Goal: Information Seeking & Learning: Learn about a topic

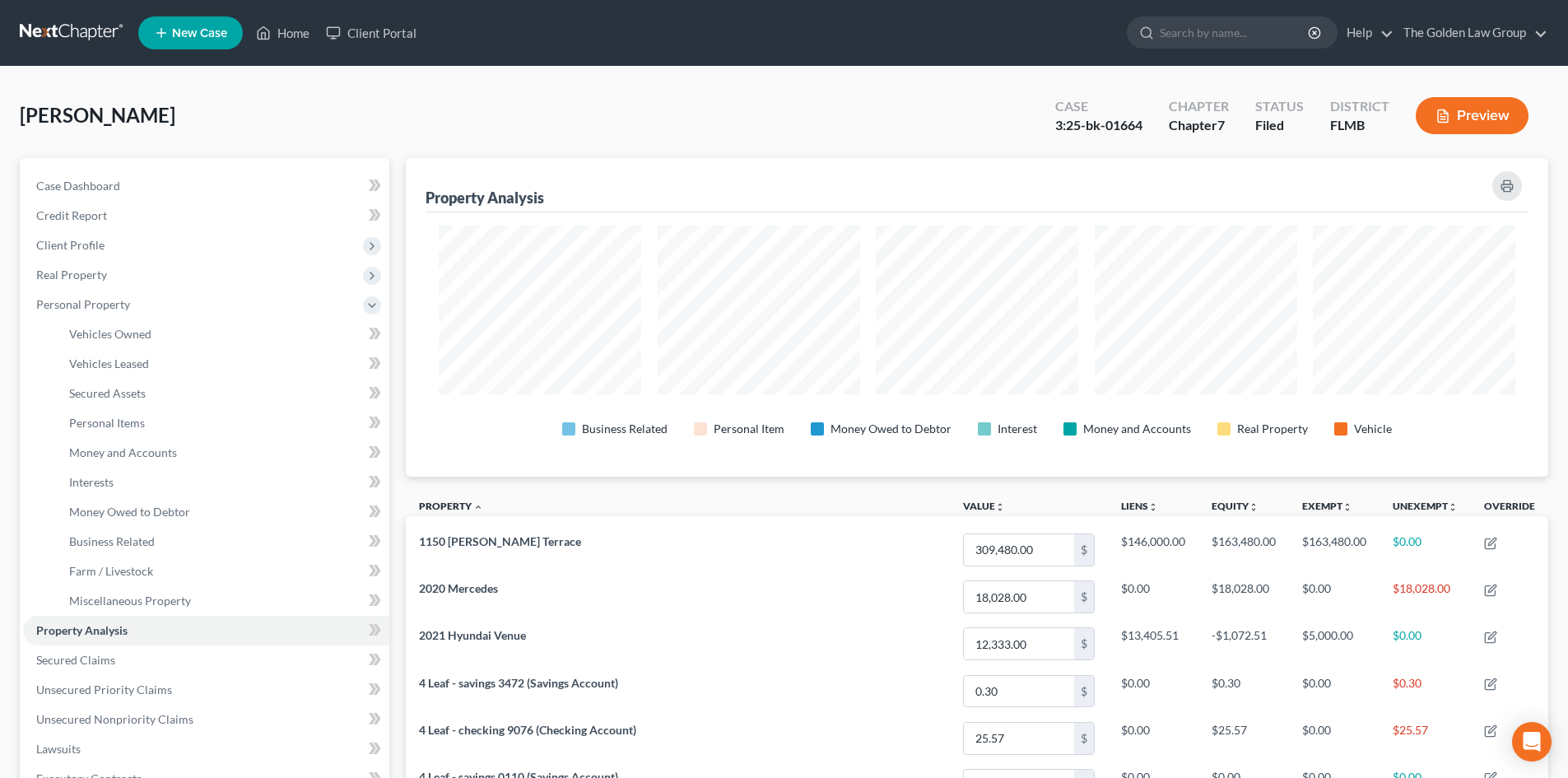
click at [84, 26] on link at bounding box center [73, 33] width 105 height 30
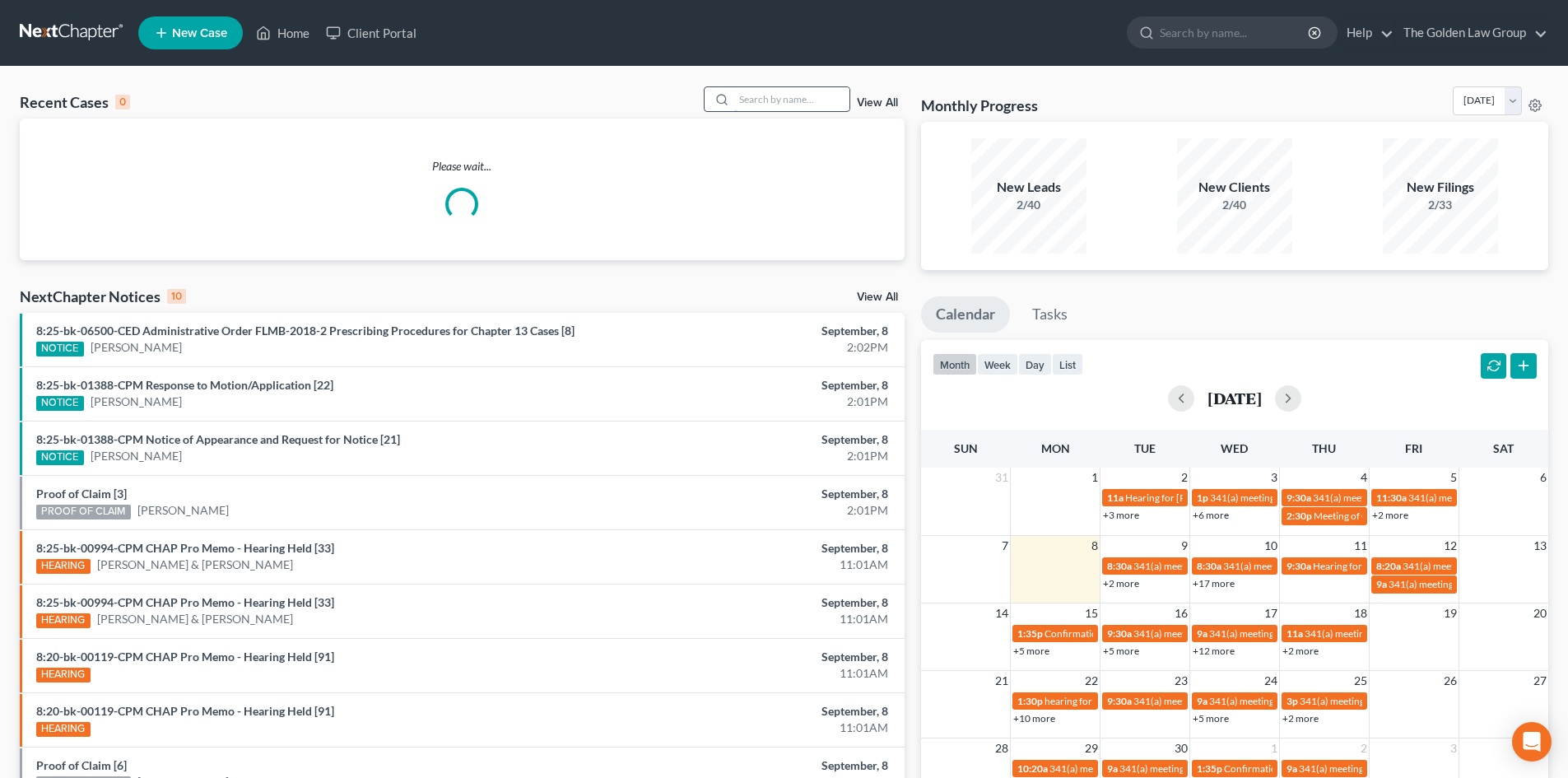
click at [756, 97] on input "search" at bounding box center [792, 99] width 115 height 24
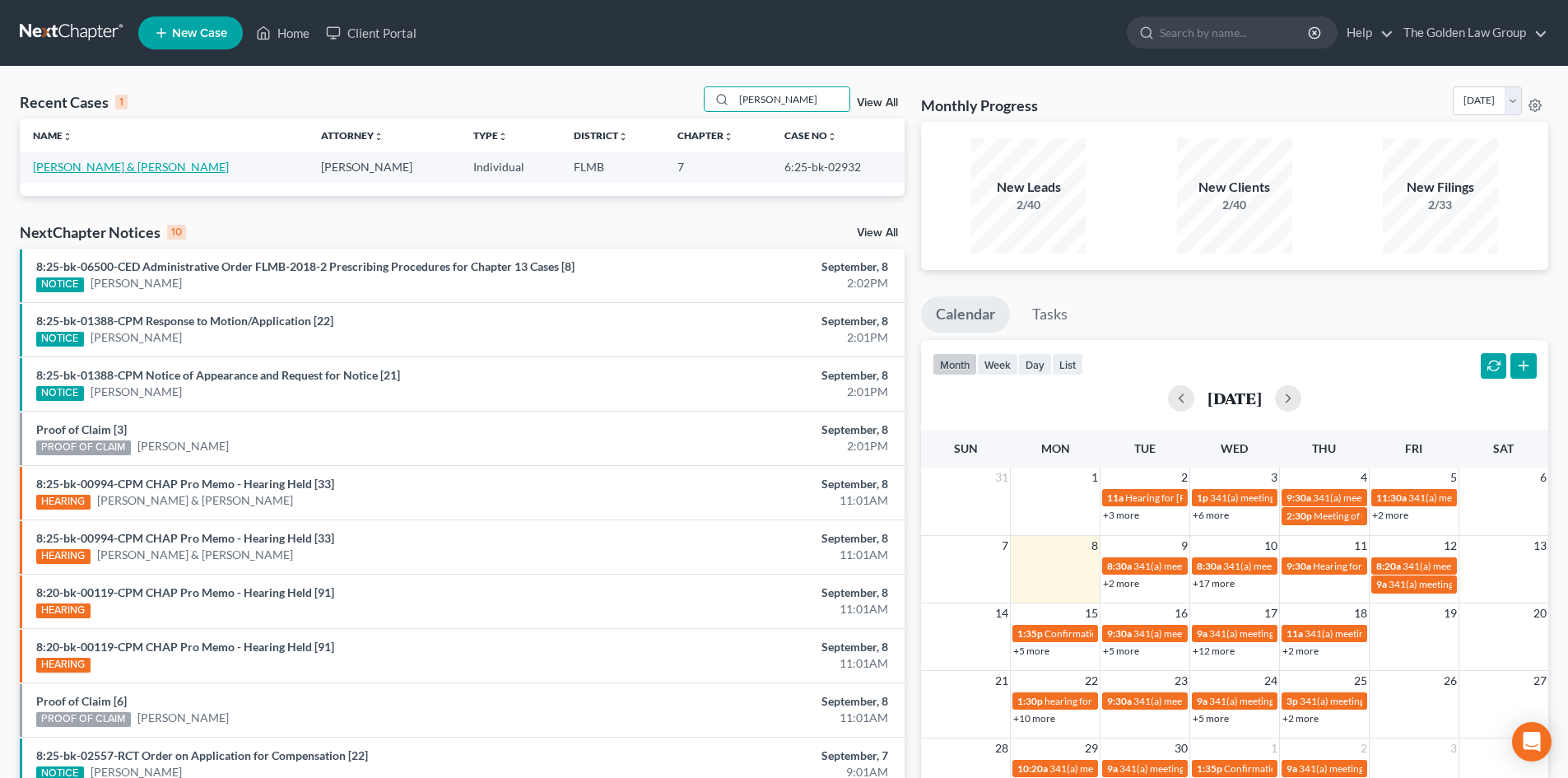
type input "clifford"
click at [105, 171] on link "Owen, Clifford & Janet" at bounding box center [131, 166] width 196 height 14
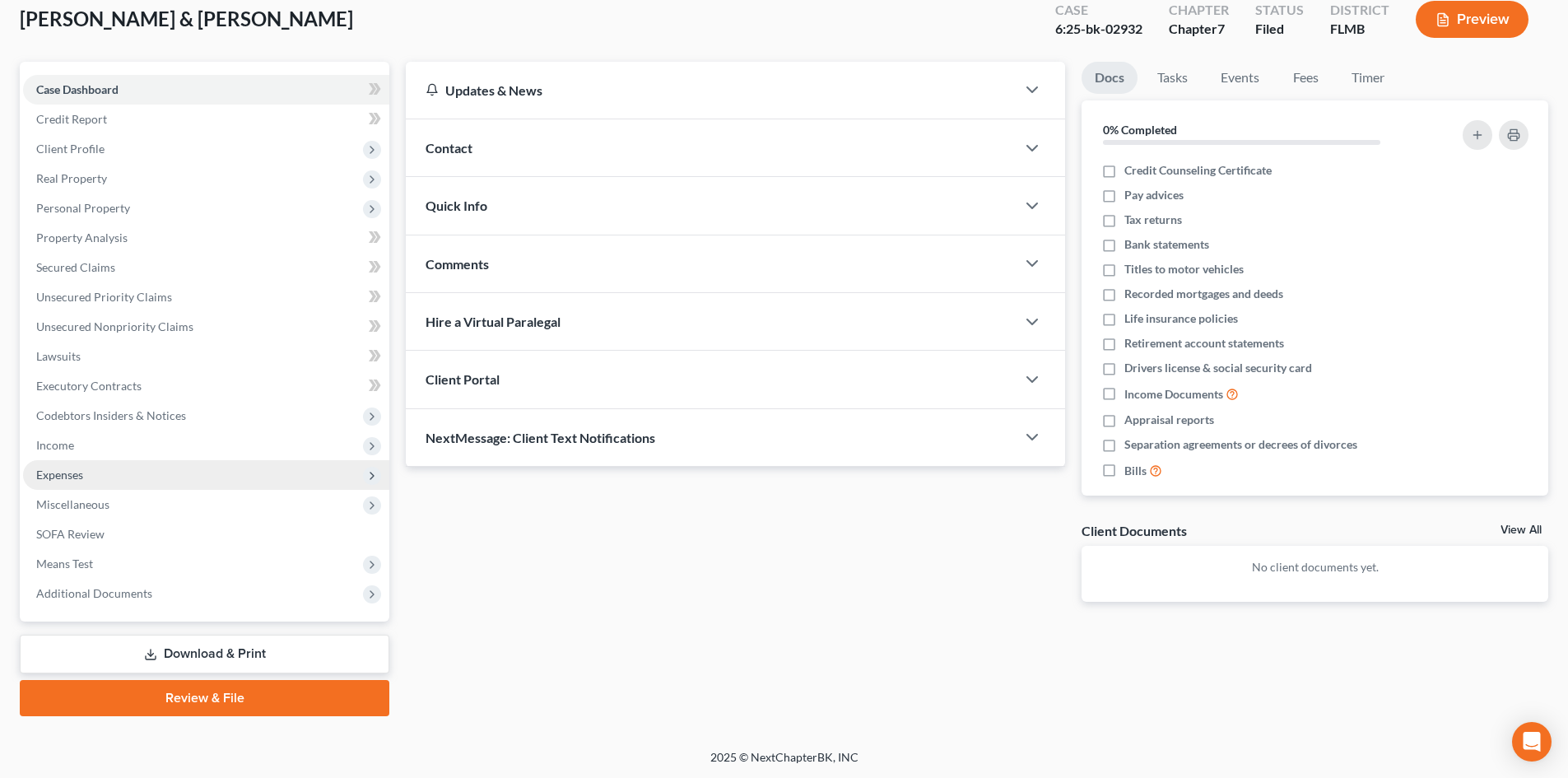
scroll to position [97, 0]
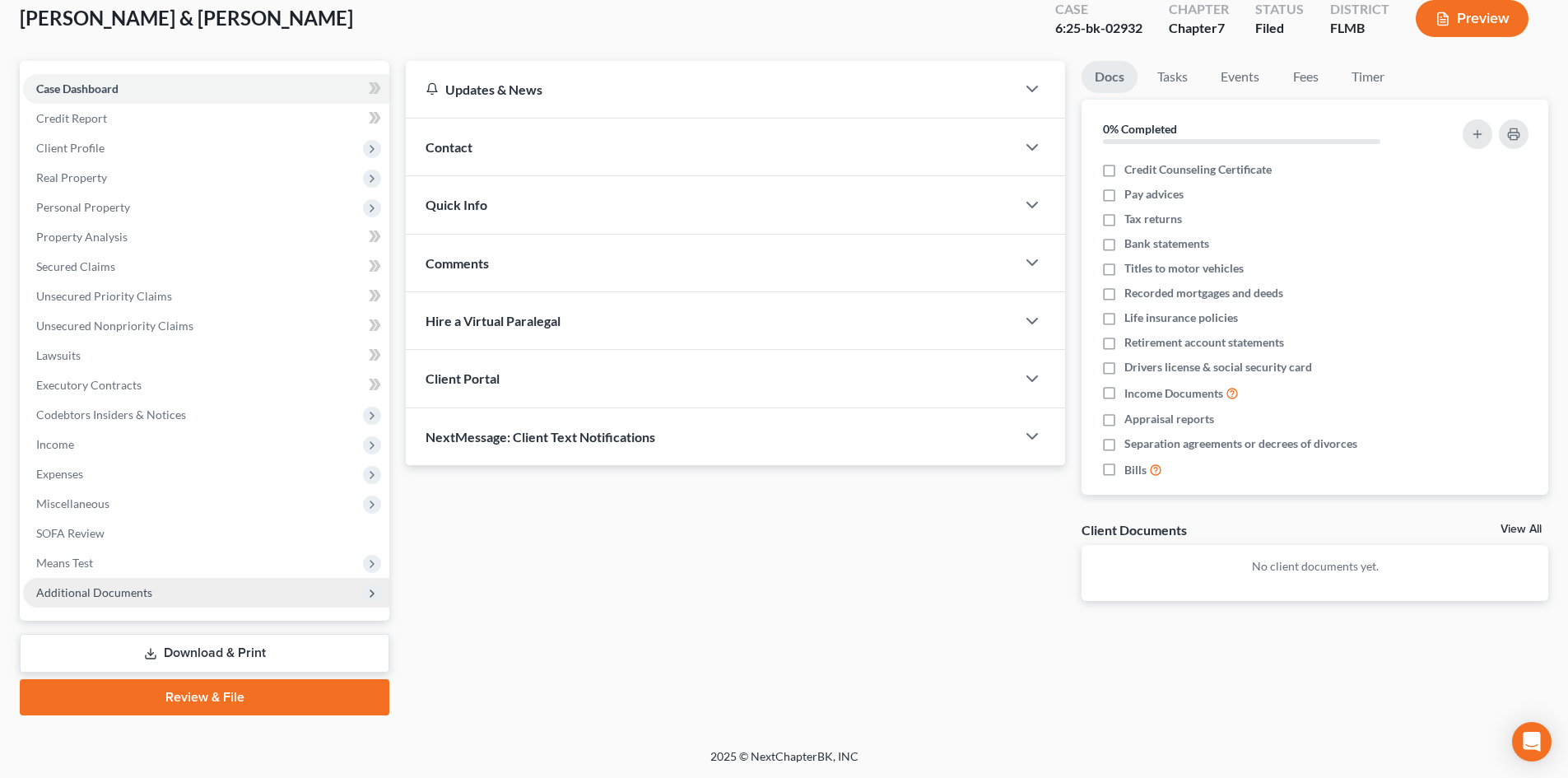
click at [104, 588] on span "Additional Documents" at bounding box center [94, 592] width 116 height 14
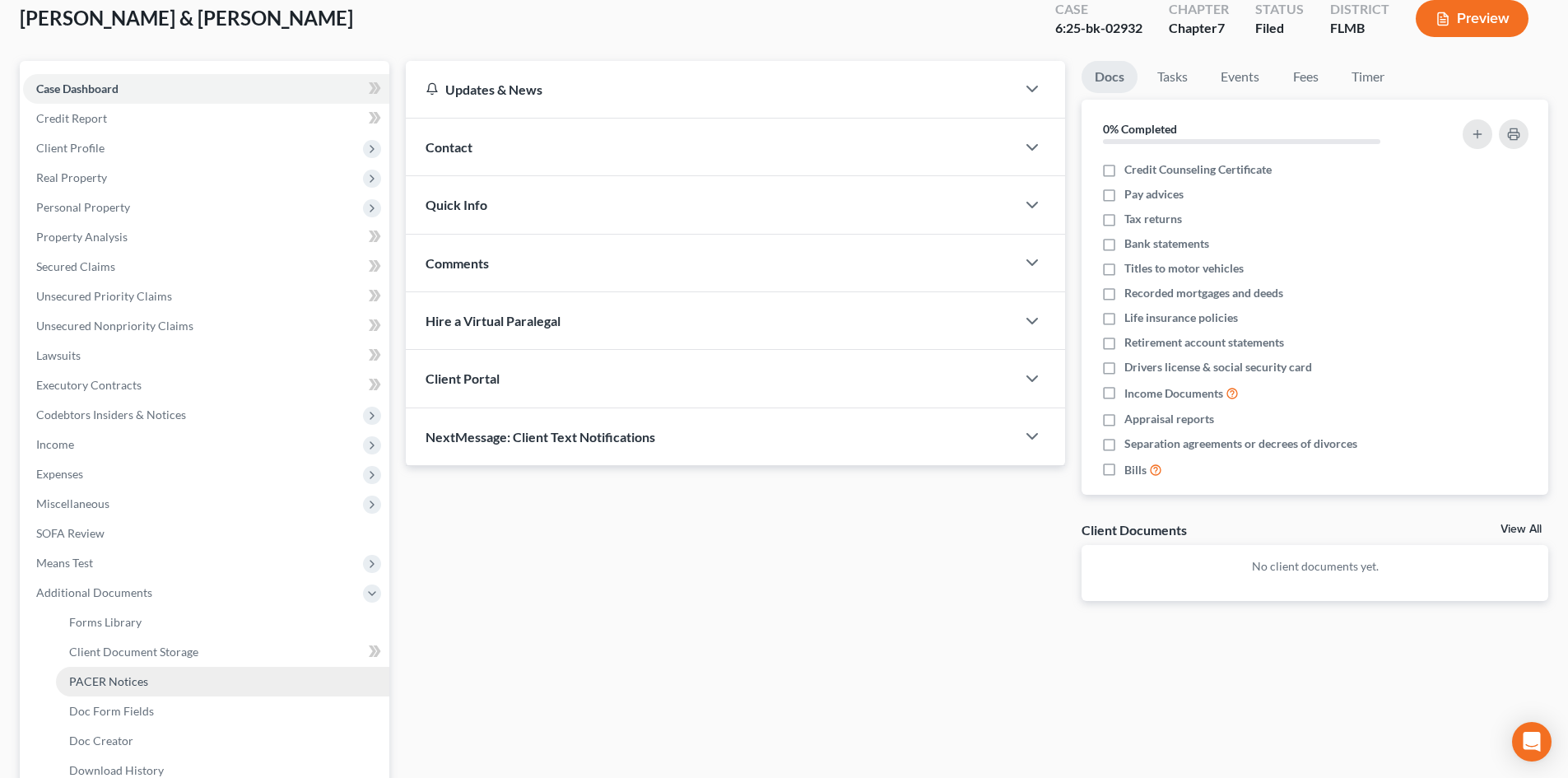
click at [145, 682] on span "PACER Notices" at bounding box center [109, 681] width 79 height 14
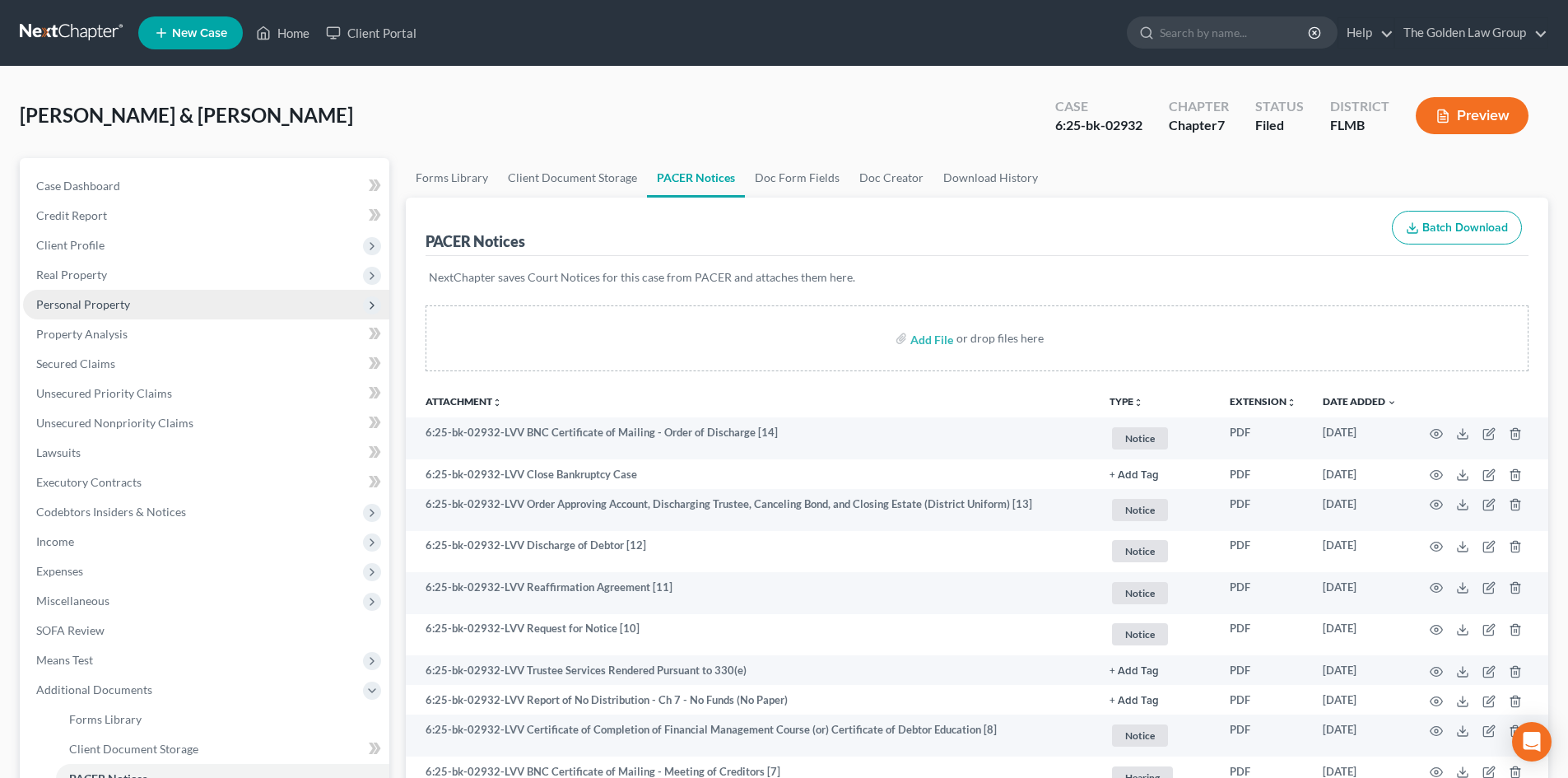
click at [112, 295] on span "Personal Property" at bounding box center [206, 305] width 367 height 30
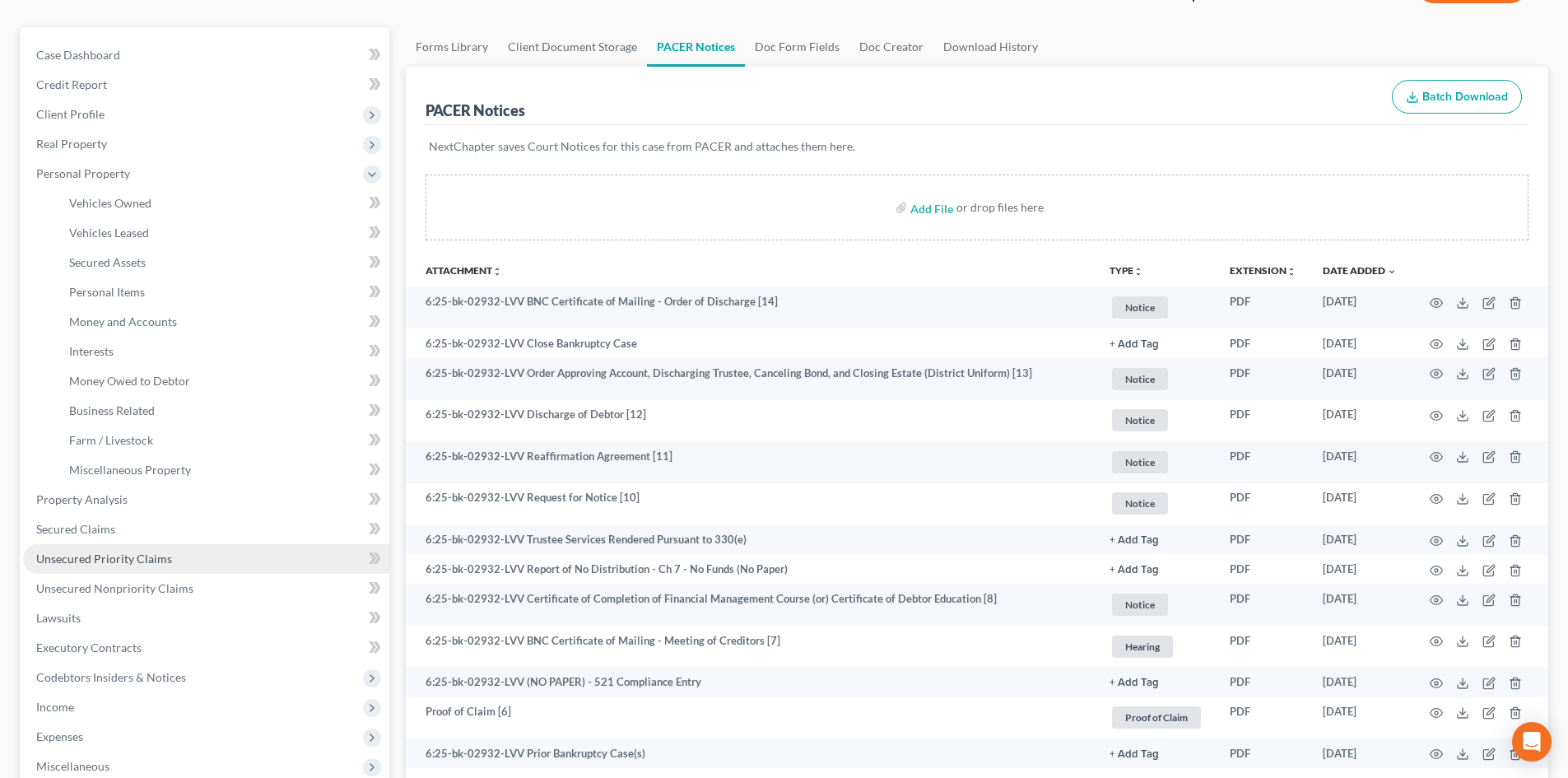
scroll to position [330, 0]
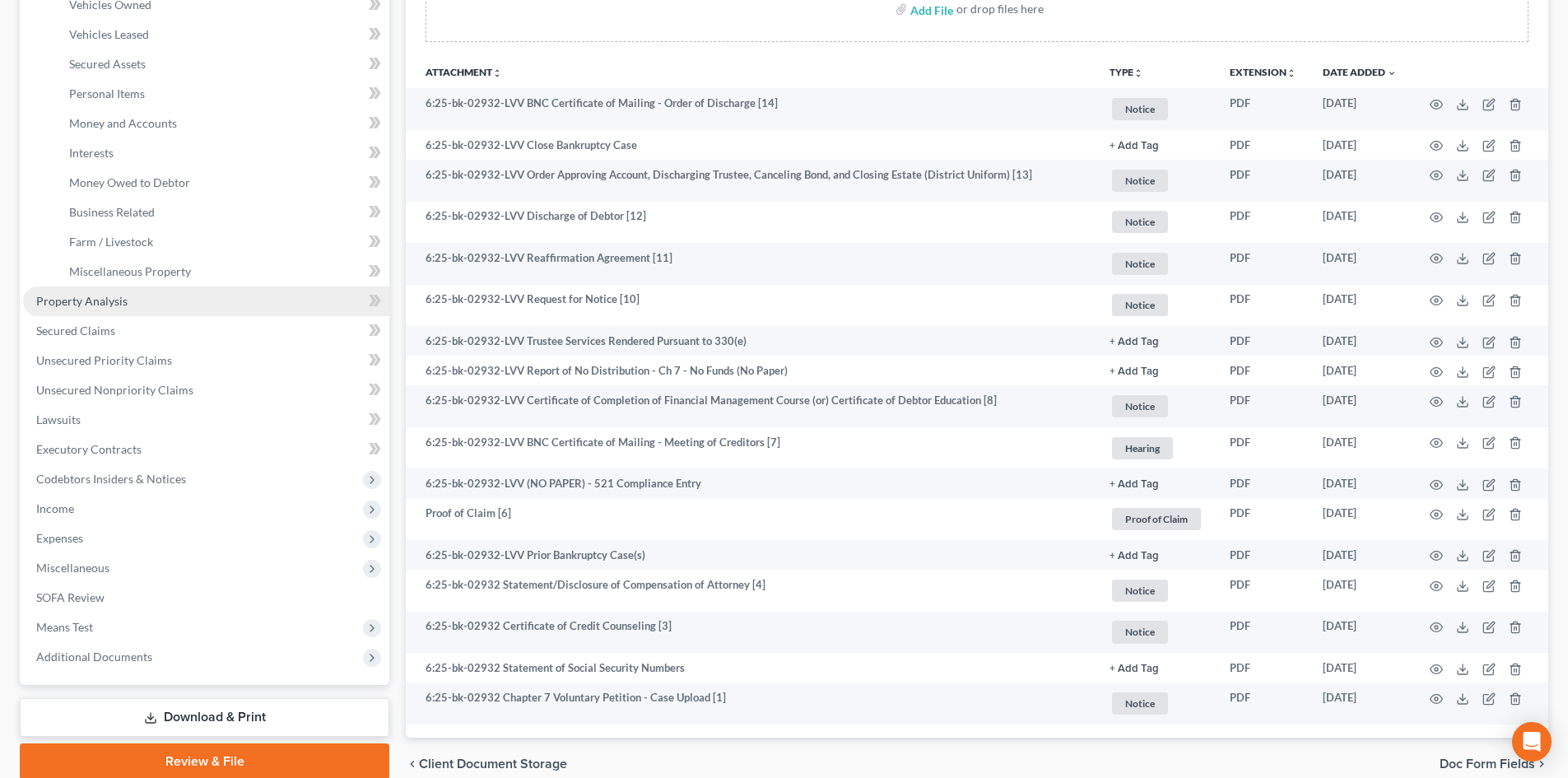
click at [100, 301] on span "Property Analysis" at bounding box center [82, 301] width 91 height 14
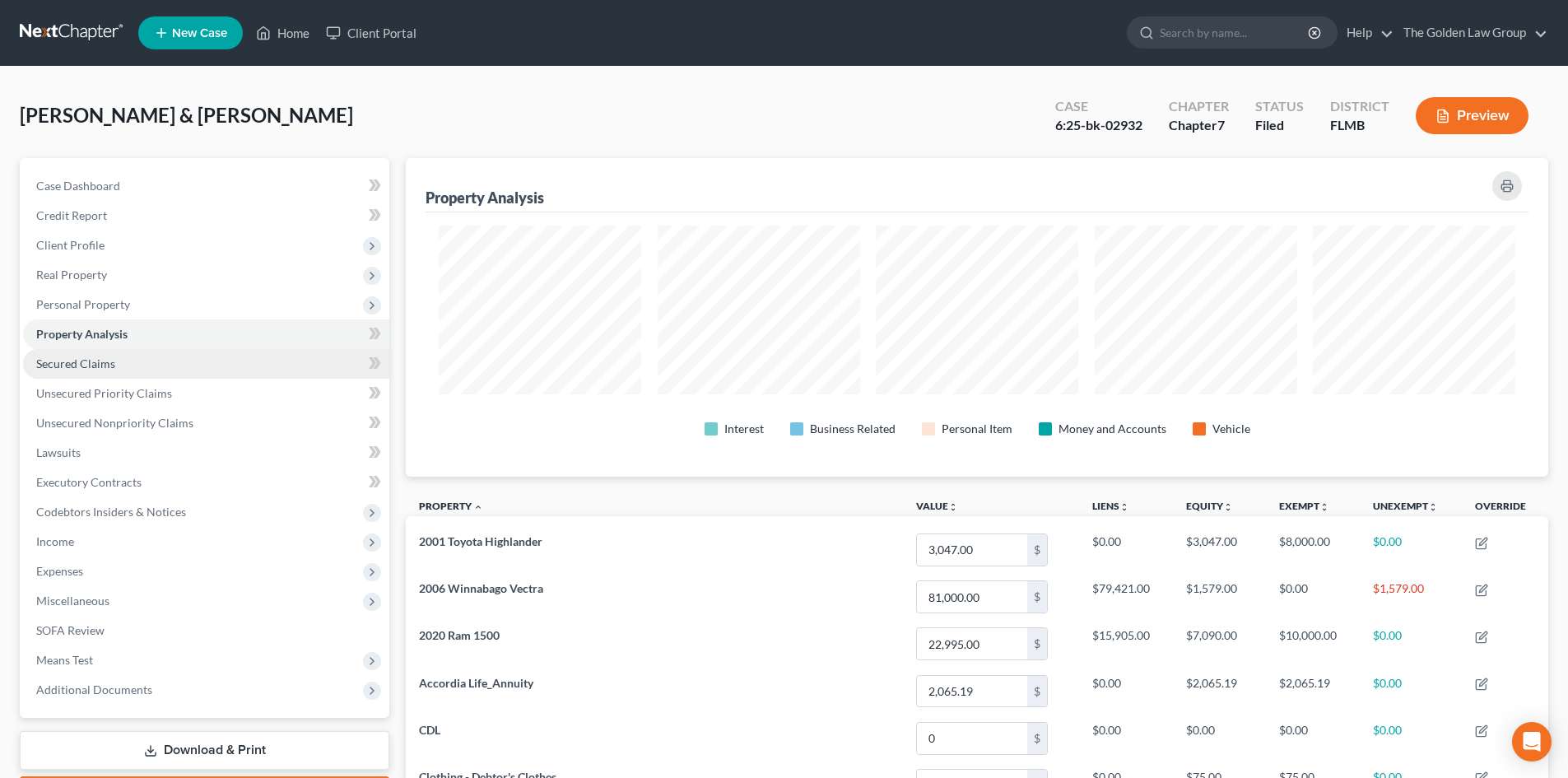
click at [132, 371] on link "Secured Claims" at bounding box center [206, 364] width 367 height 30
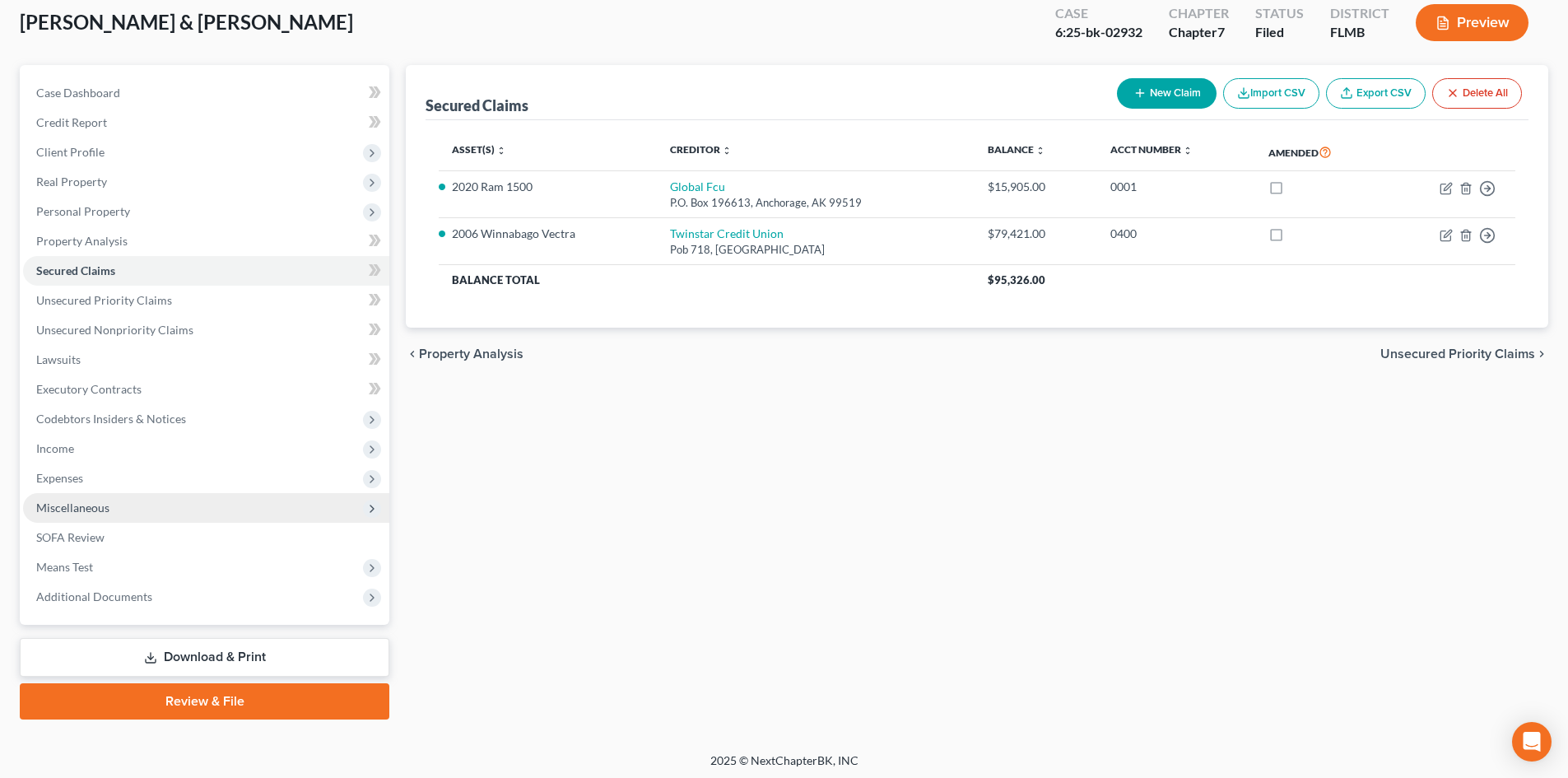
scroll to position [97, 0]
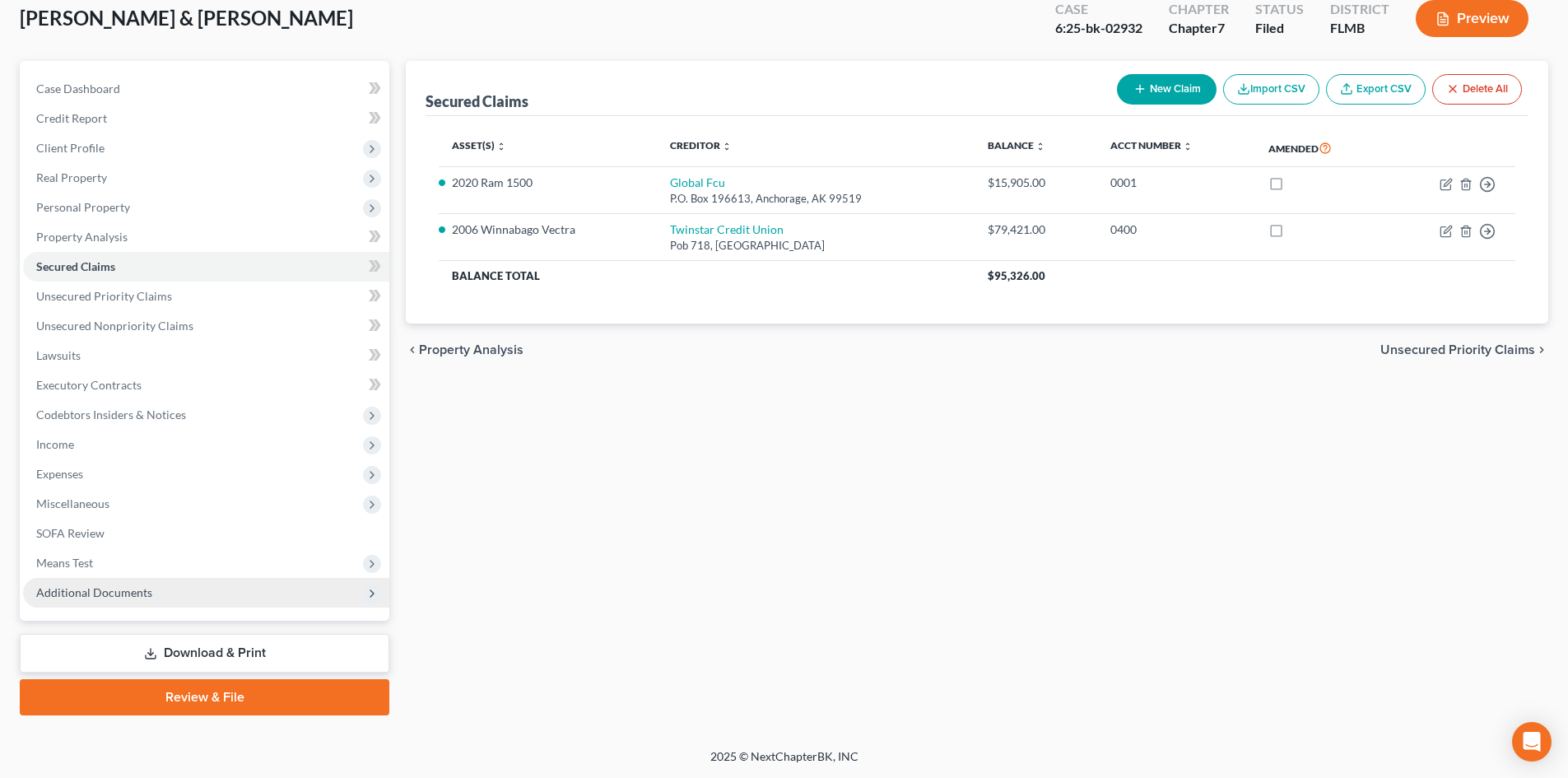
click at [124, 587] on span "Additional Documents" at bounding box center [94, 592] width 116 height 14
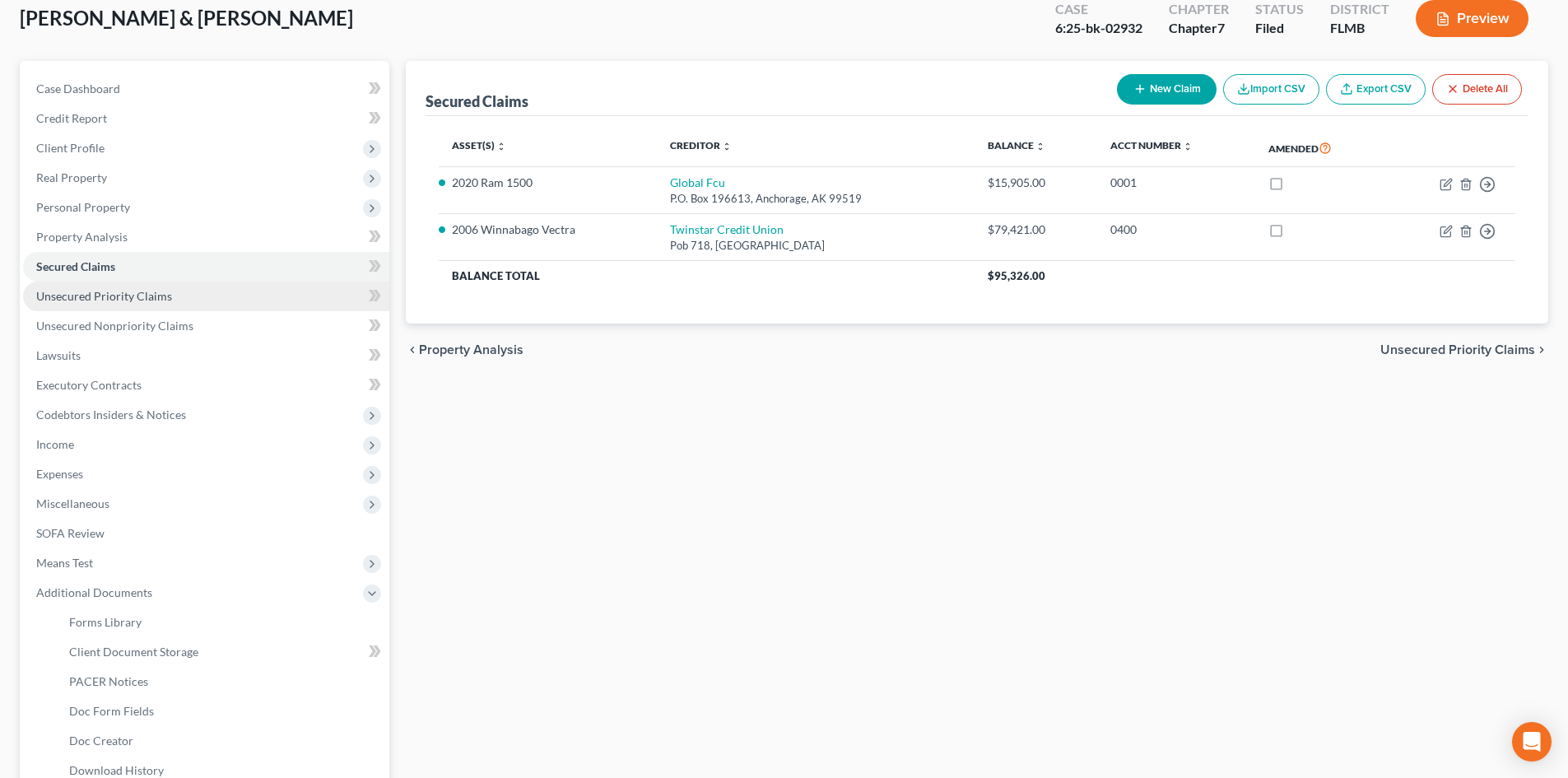
click at [145, 294] on span "Unsecured Priority Claims" at bounding box center [104, 296] width 136 height 14
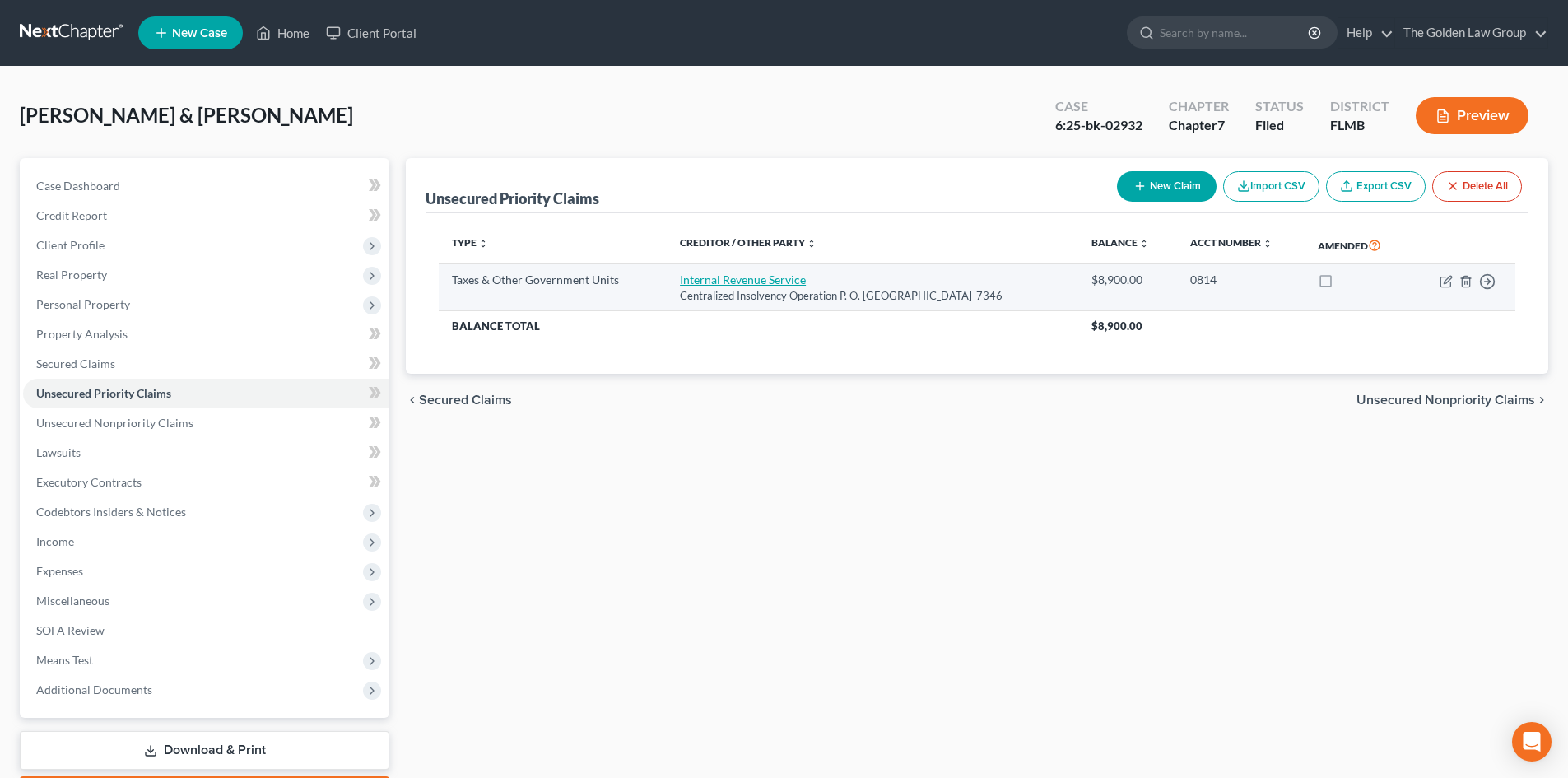
click at [726, 279] on link "Internal Revenue Service" at bounding box center [742, 279] width 126 height 14
select select "0"
select select "39"
select select "2"
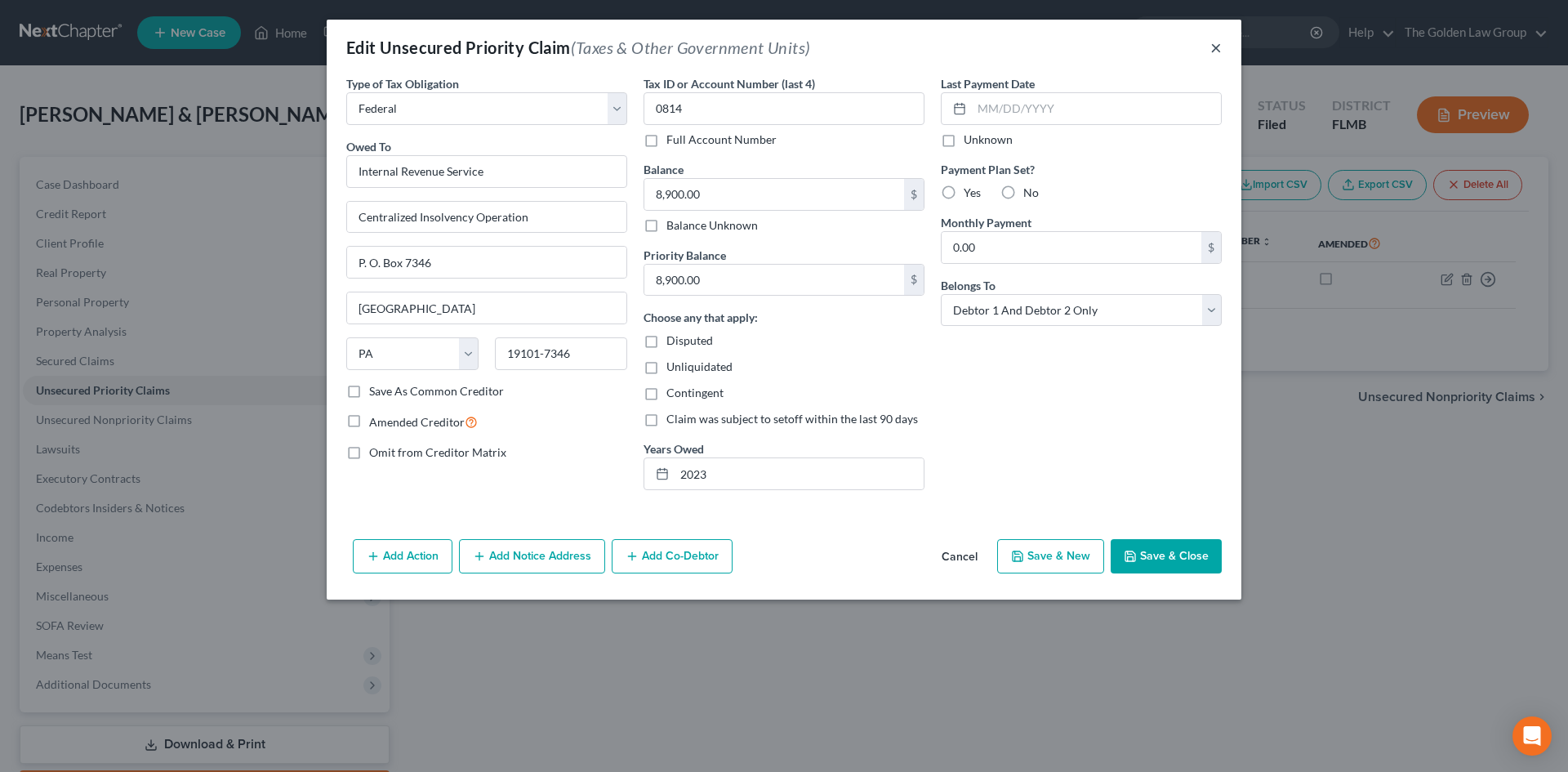
click at [1216, 47] on button "×" at bounding box center [1216, 47] width 11 height 20
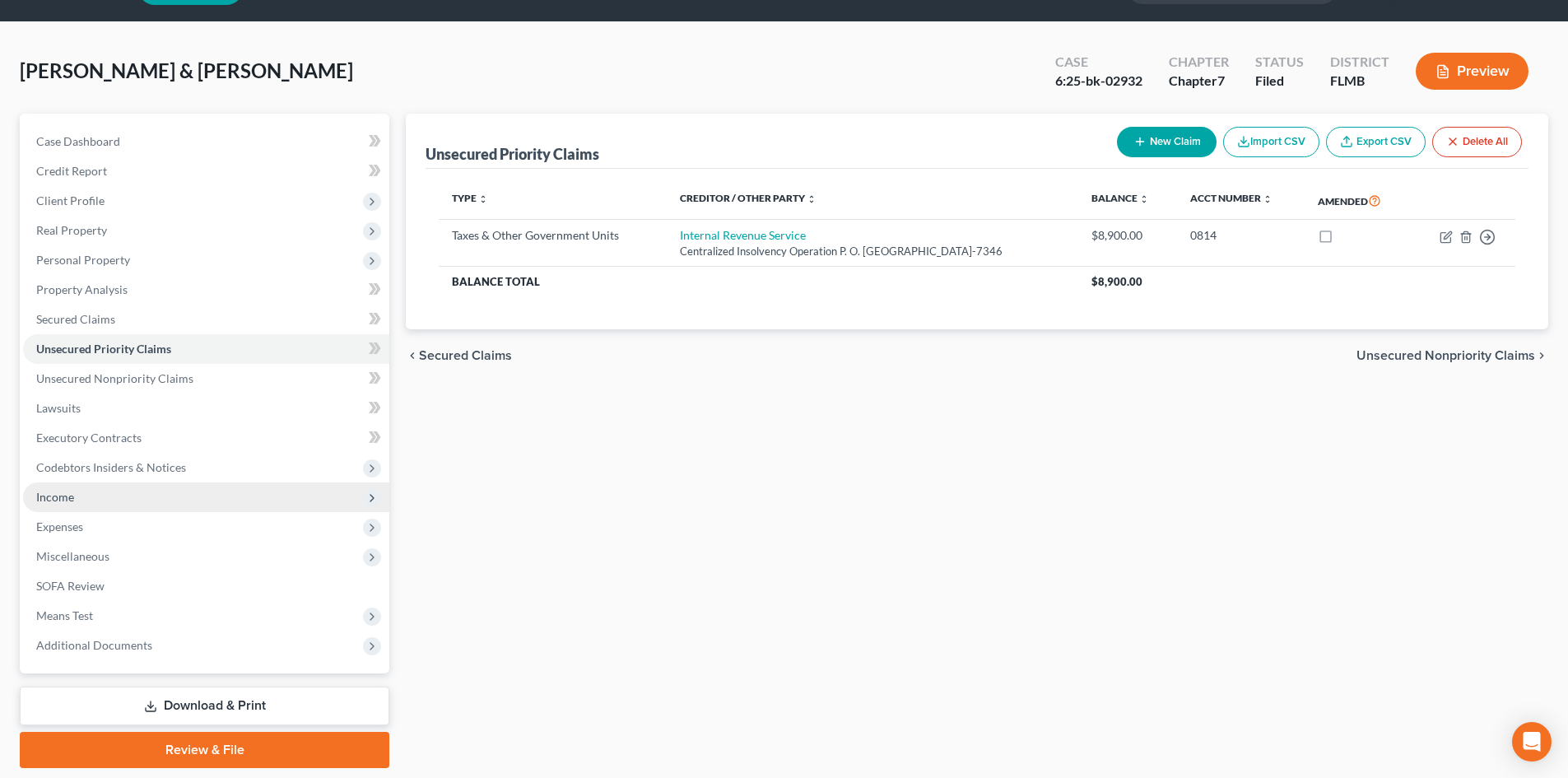
scroll to position [97, 0]
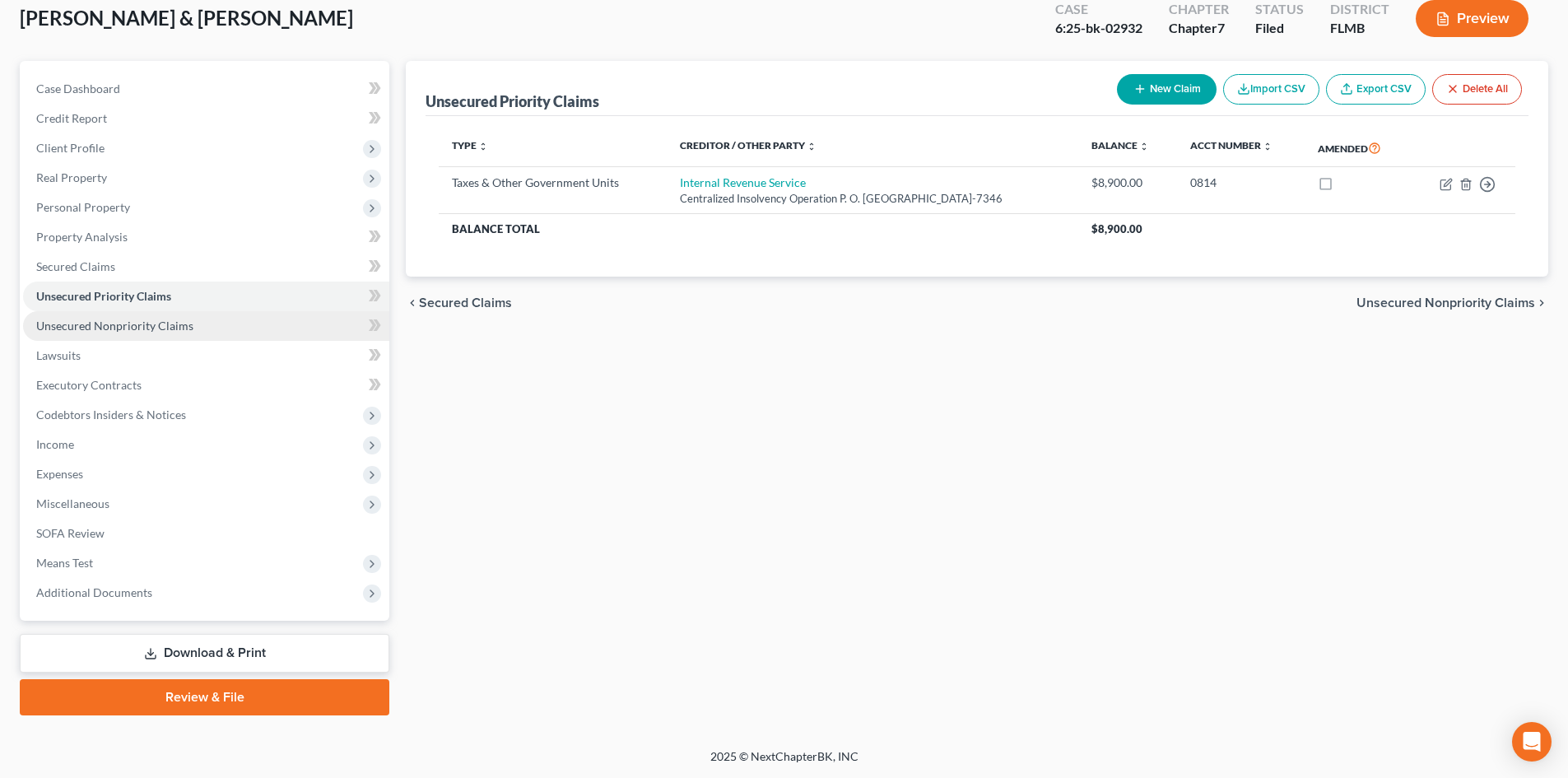
click at [129, 328] on span "Unsecured Nonpriority Claims" at bounding box center [115, 326] width 157 height 14
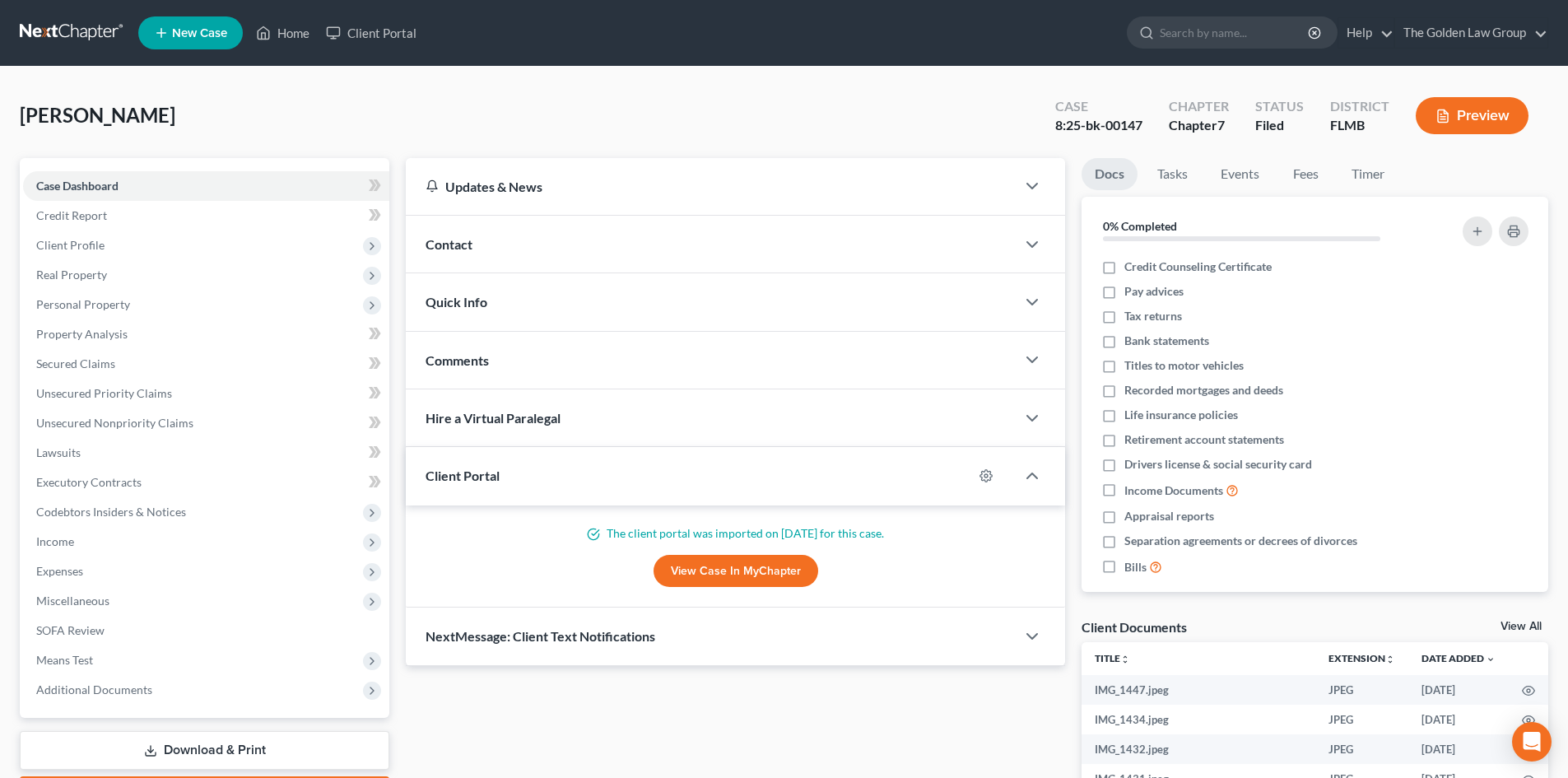
click at [63, 44] on link at bounding box center [73, 33] width 105 height 30
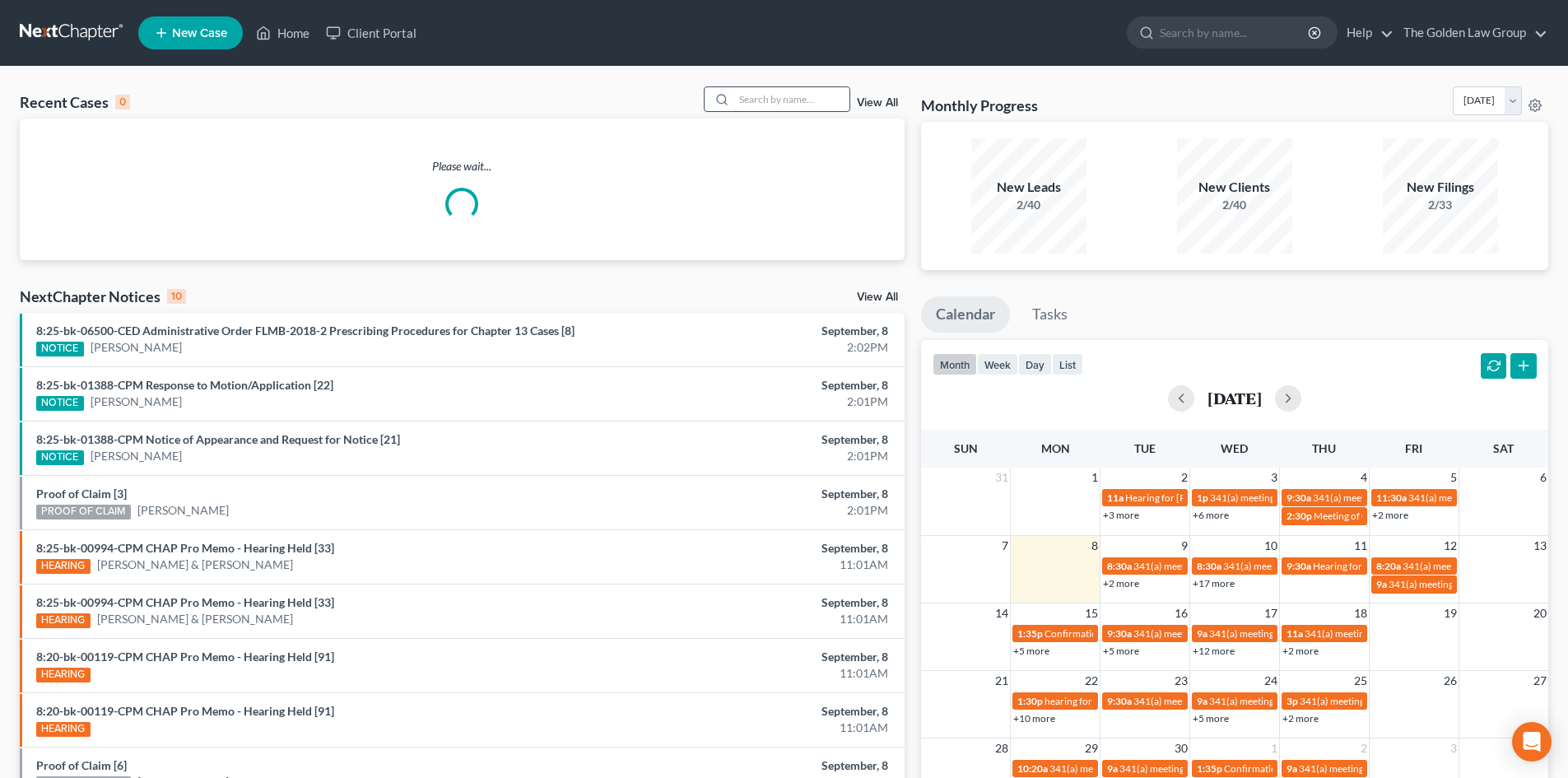
click at [755, 92] on input "search" at bounding box center [792, 99] width 115 height 24
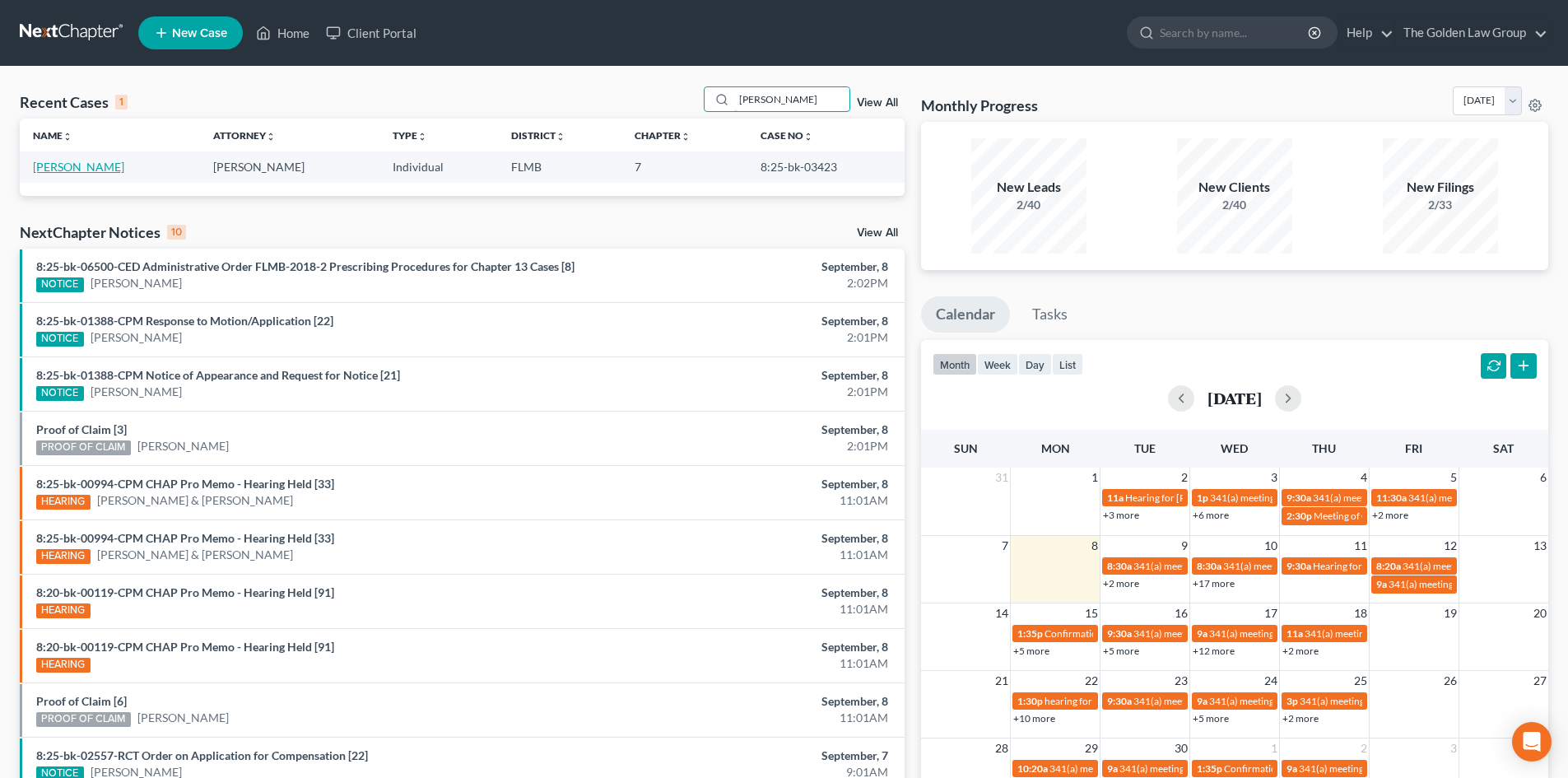
type input "salter"
click at [69, 163] on link "Salter, Leslie" at bounding box center [78, 166] width 91 height 14
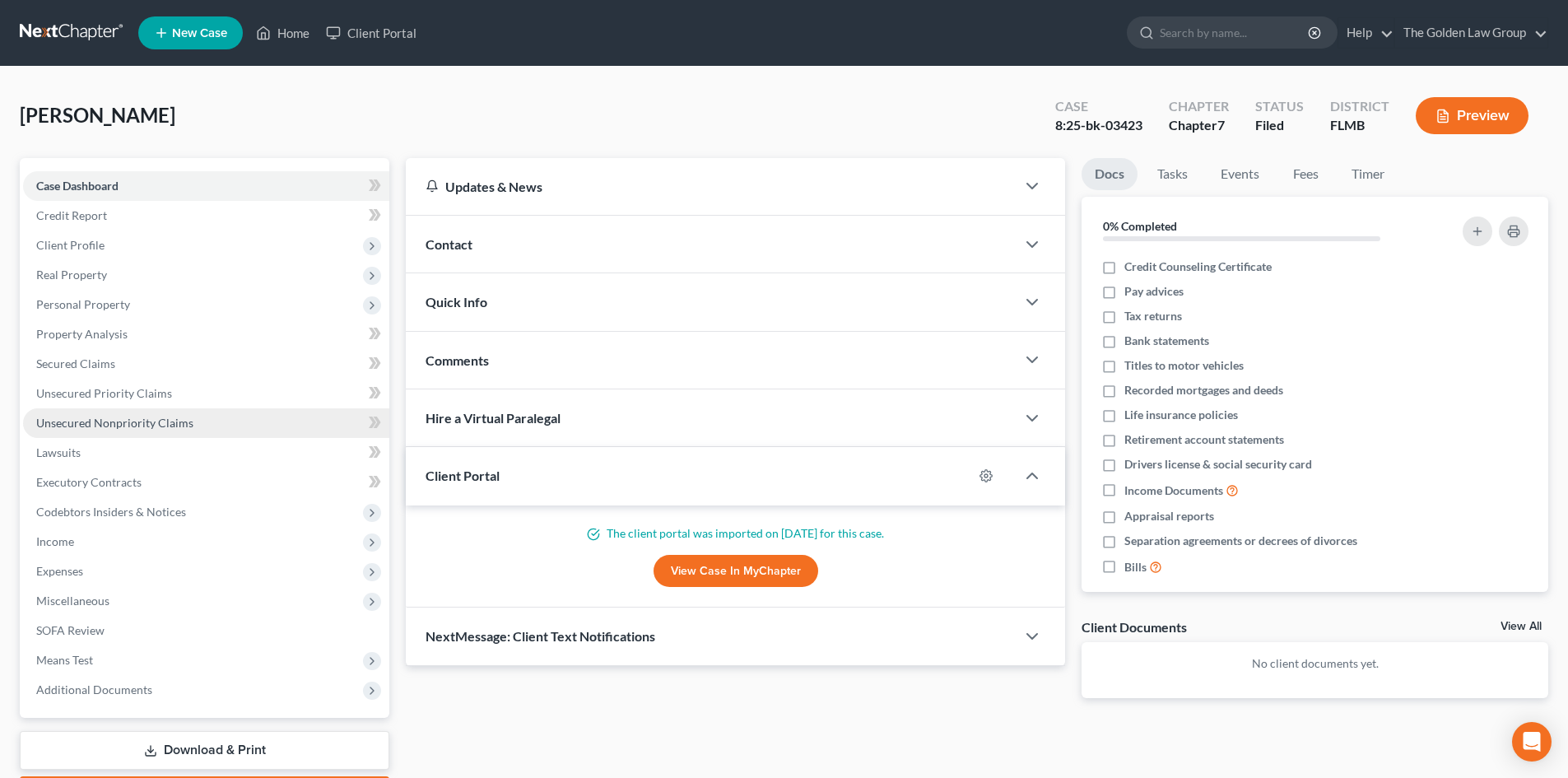
click at [182, 424] on span "Unsecured Nonpriority Claims" at bounding box center [115, 423] width 157 height 14
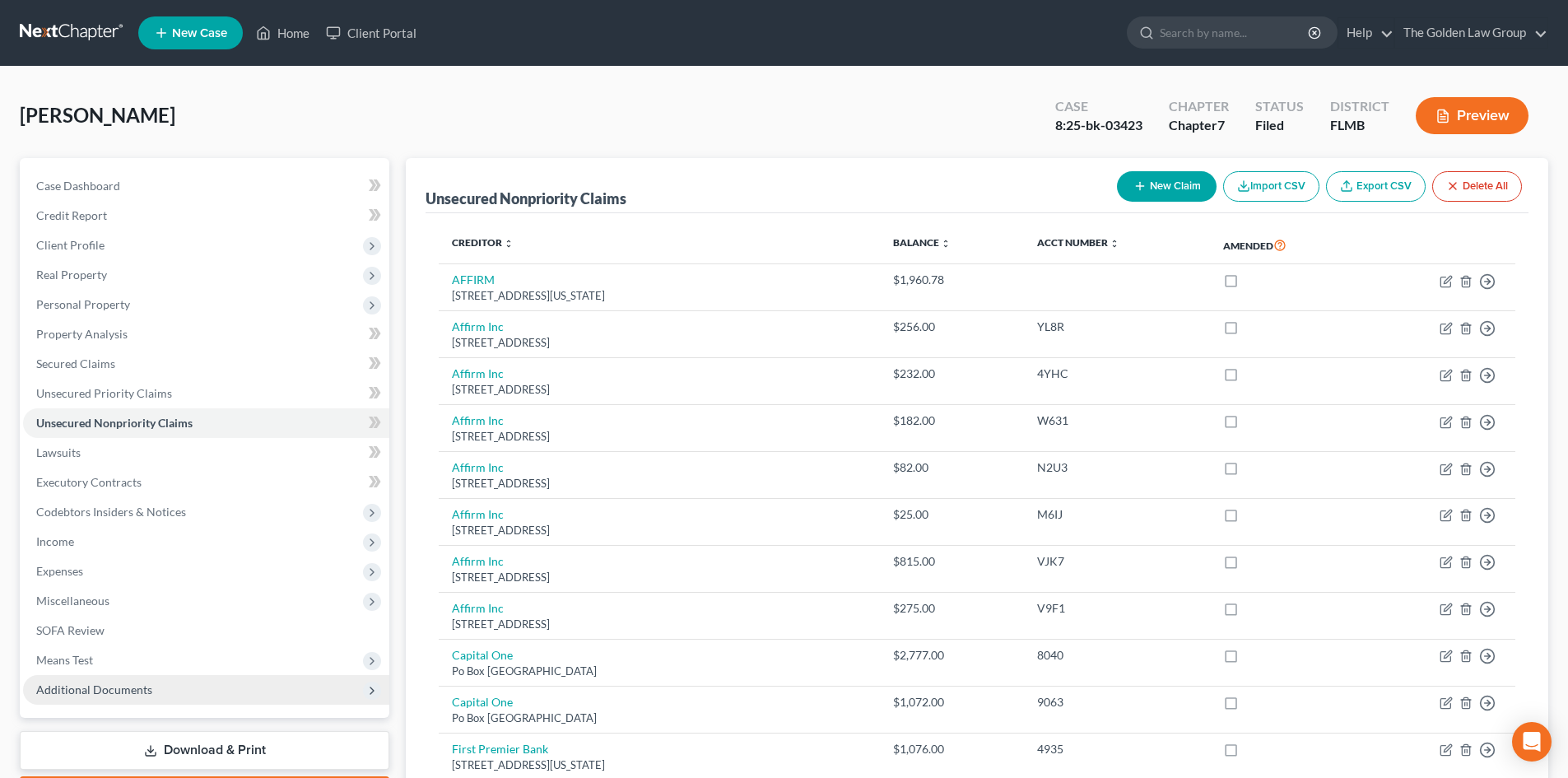
click at [110, 695] on span "Additional Documents" at bounding box center [94, 689] width 116 height 14
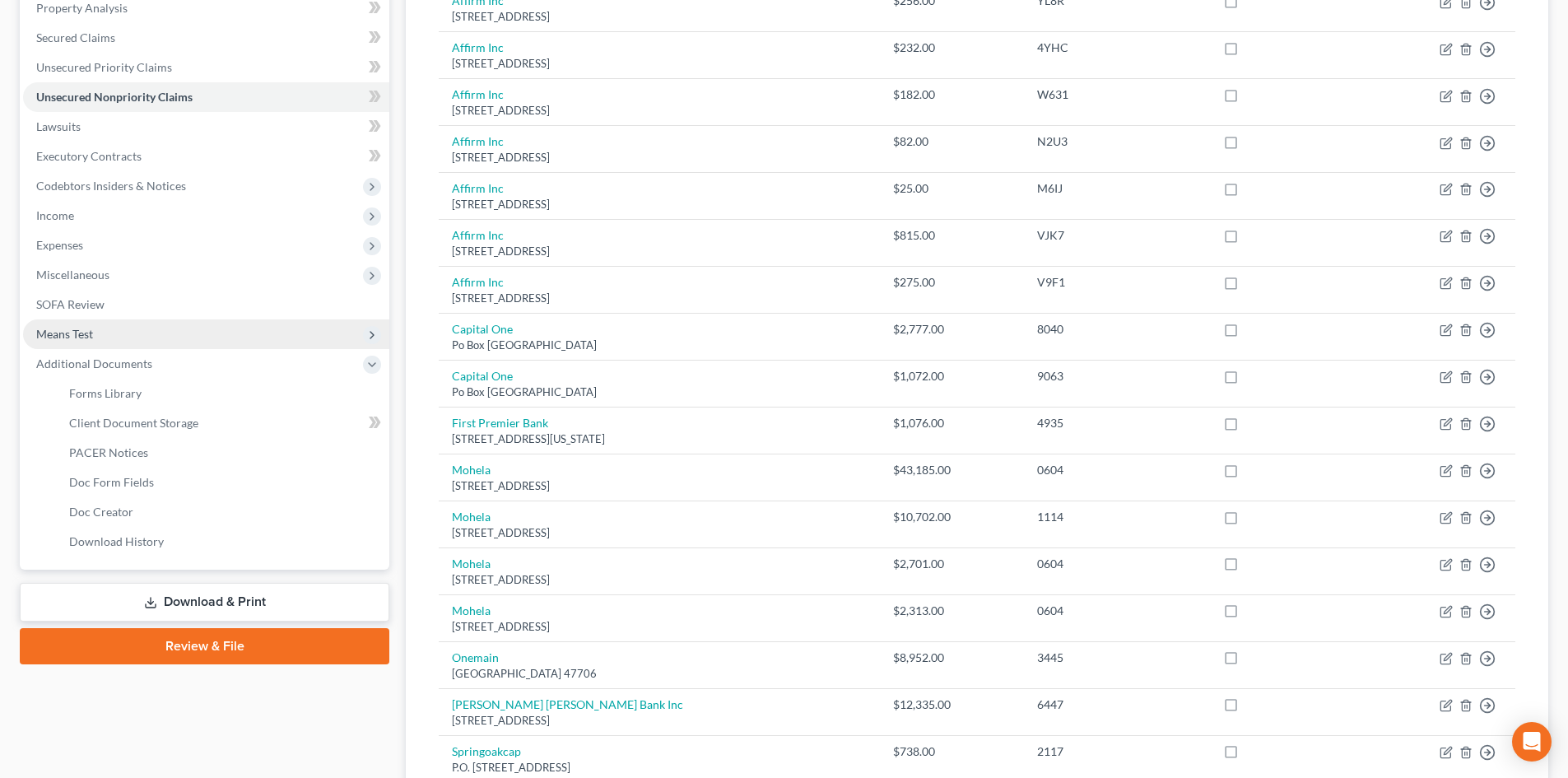
scroll to position [330, 0]
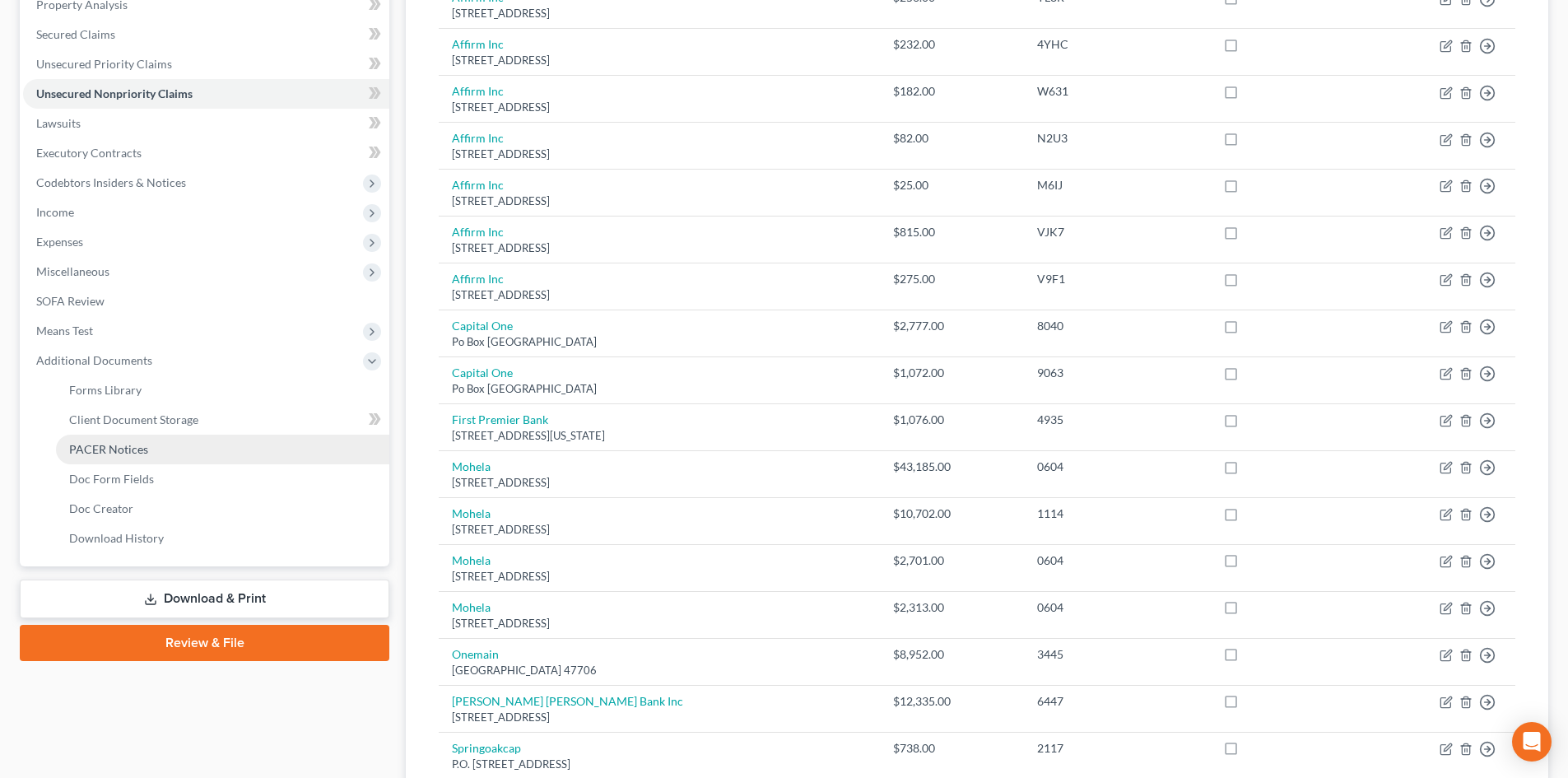
click at [118, 448] on span "PACER Notices" at bounding box center [109, 449] width 79 height 14
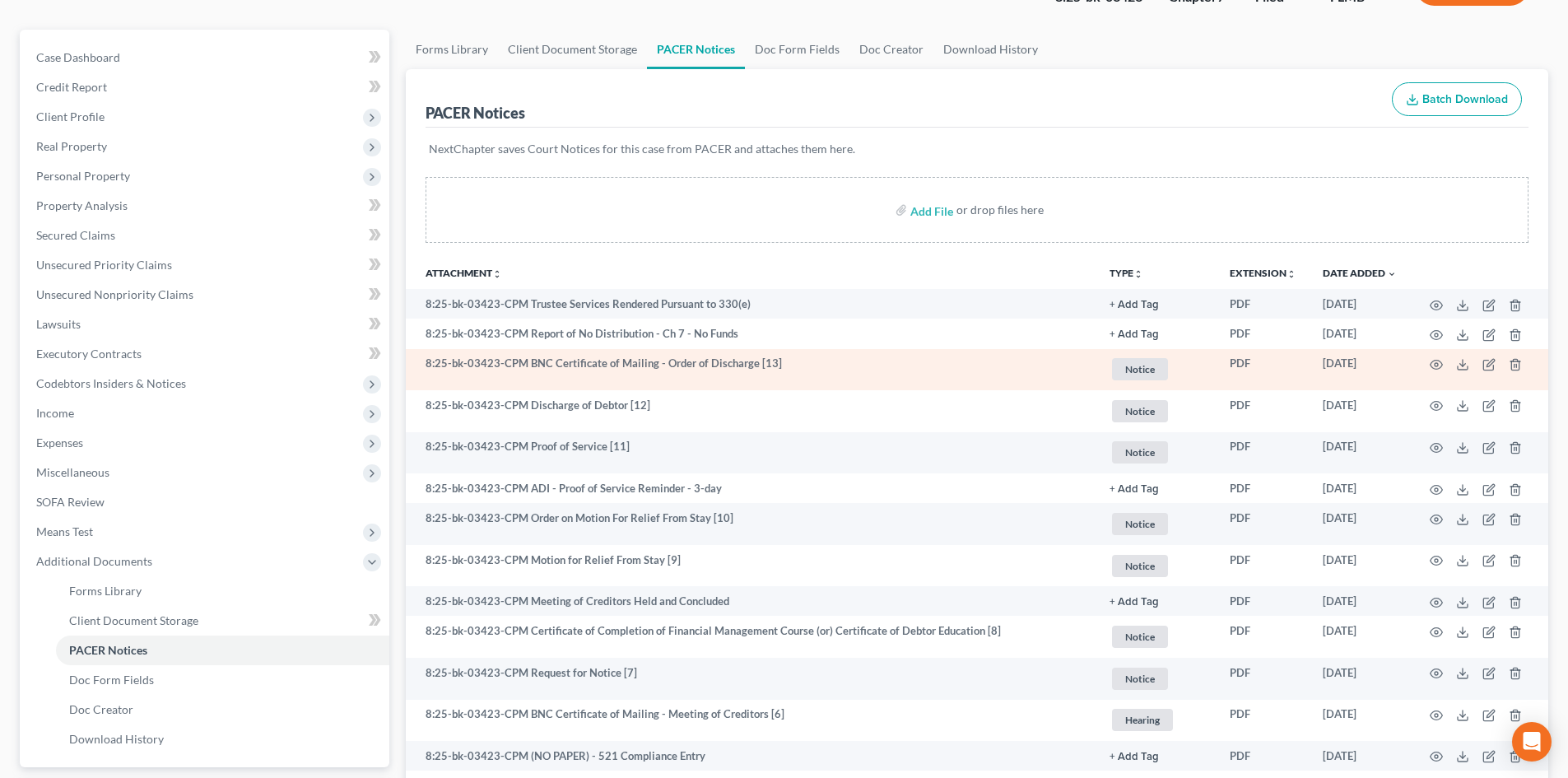
scroll to position [165, 0]
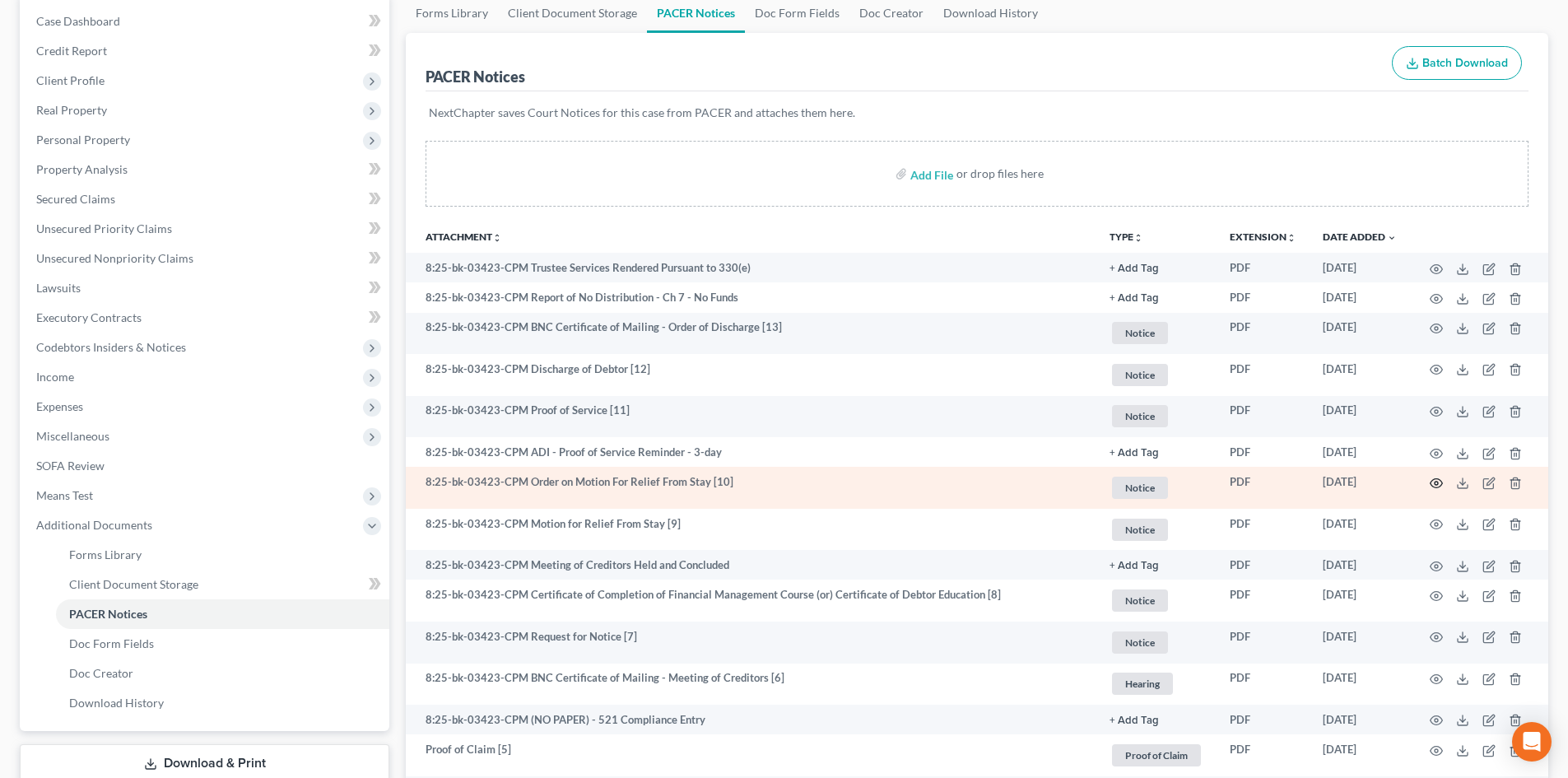
click at [1439, 485] on circle "button" at bounding box center [1437, 484] width 3 height 3
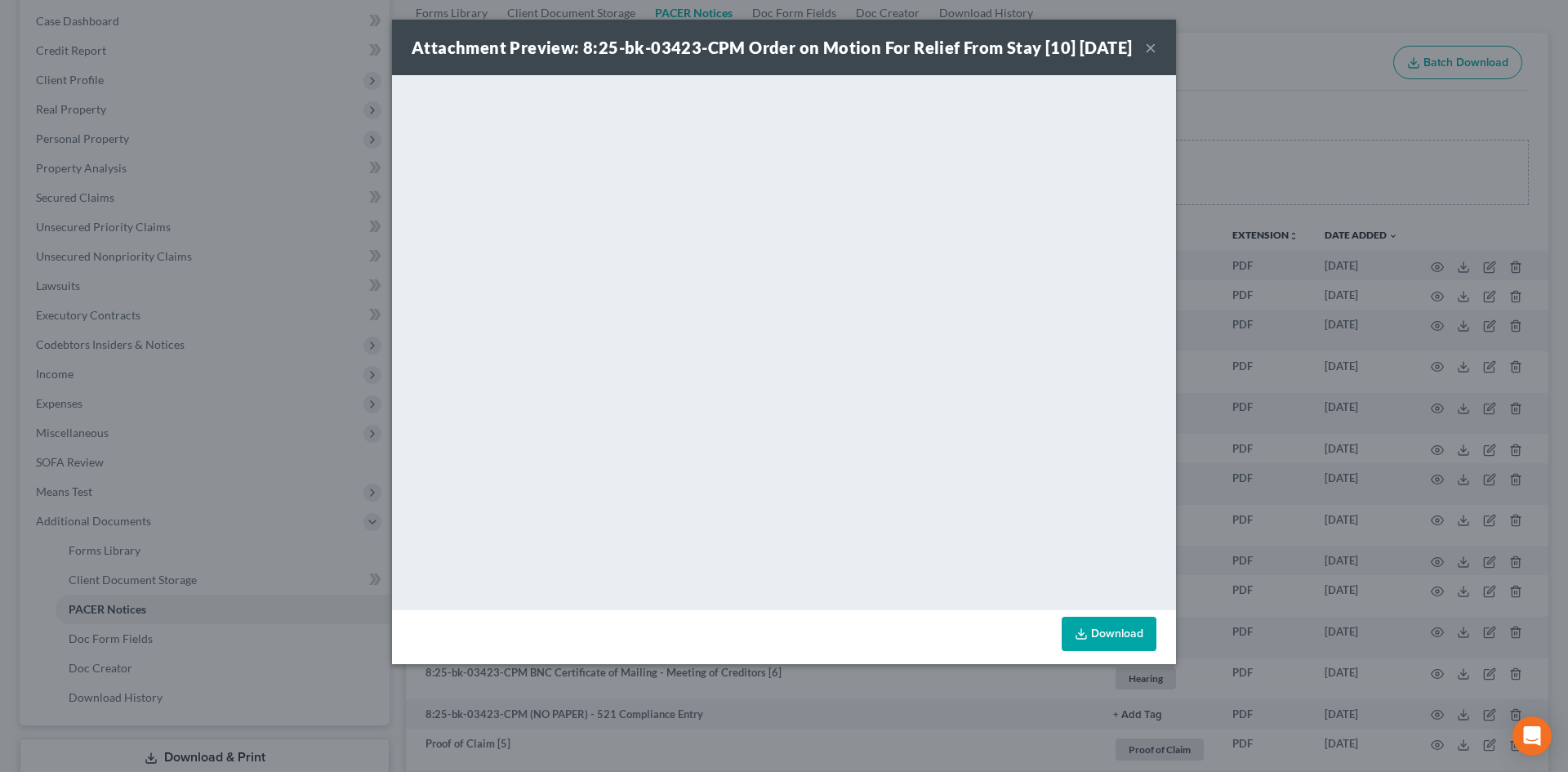
click at [1132, 59] on div "Attachment Preview: 8:25-bk-03423-CPM Order on Motion For Relief From Stay [10]…" at bounding box center [772, 47] width 720 height 23
click at [1148, 57] on button "×" at bounding box center [1151, 47] width 11 height 20
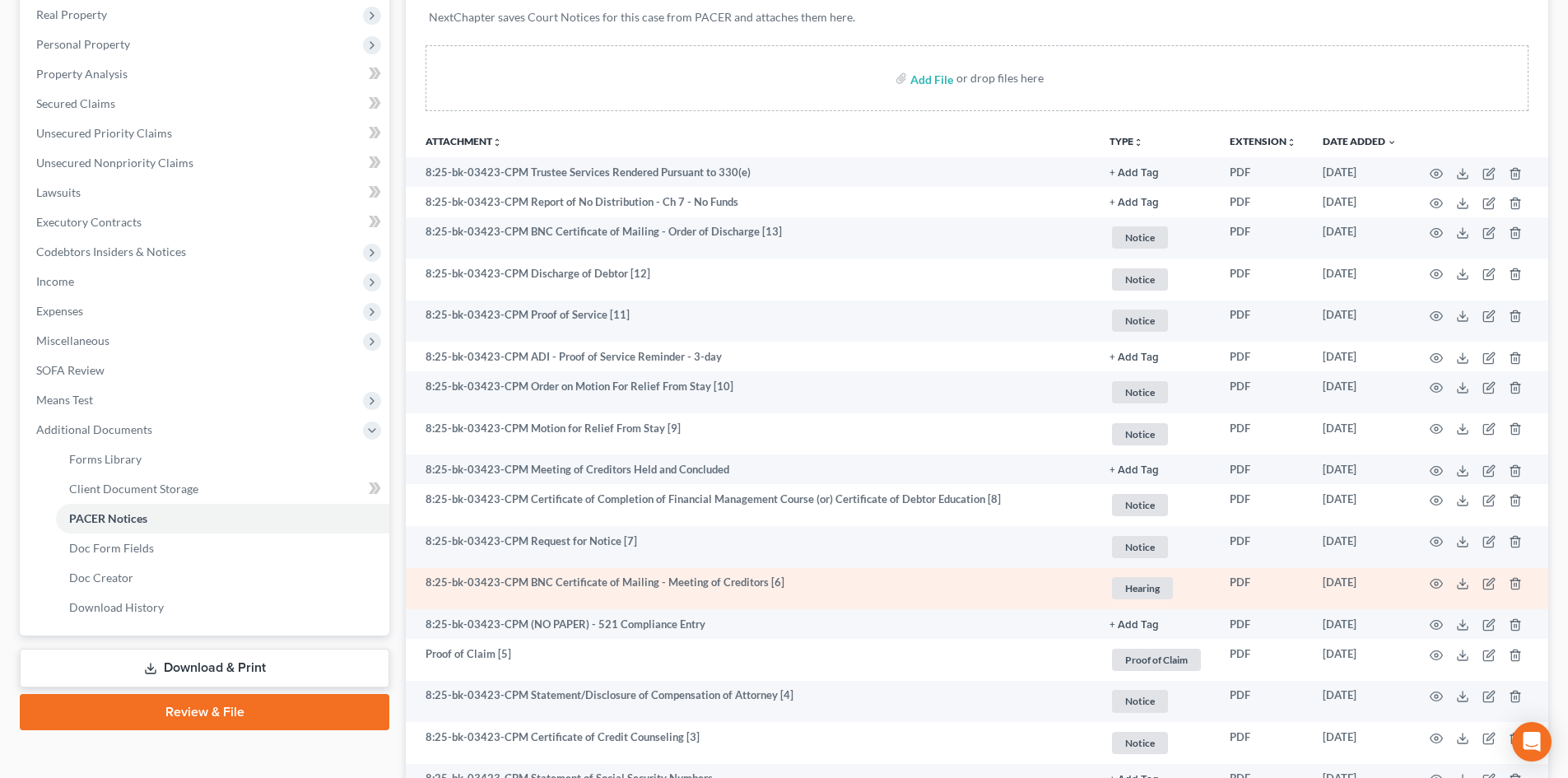
scroll to position [199, 0]
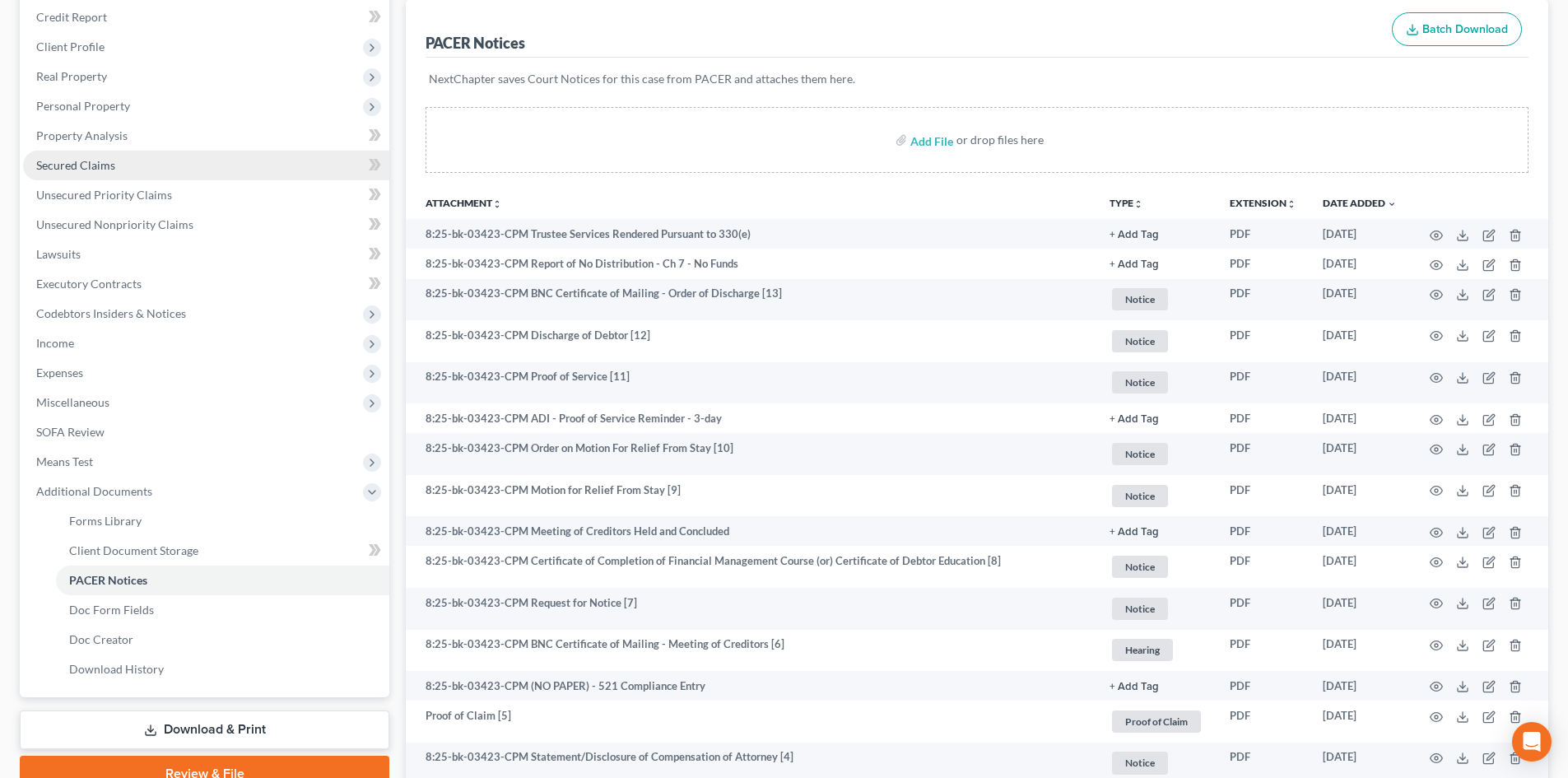
click at [83, 165] on span "Secured Claims" at bounding box center [76, 165] width 79 height 14
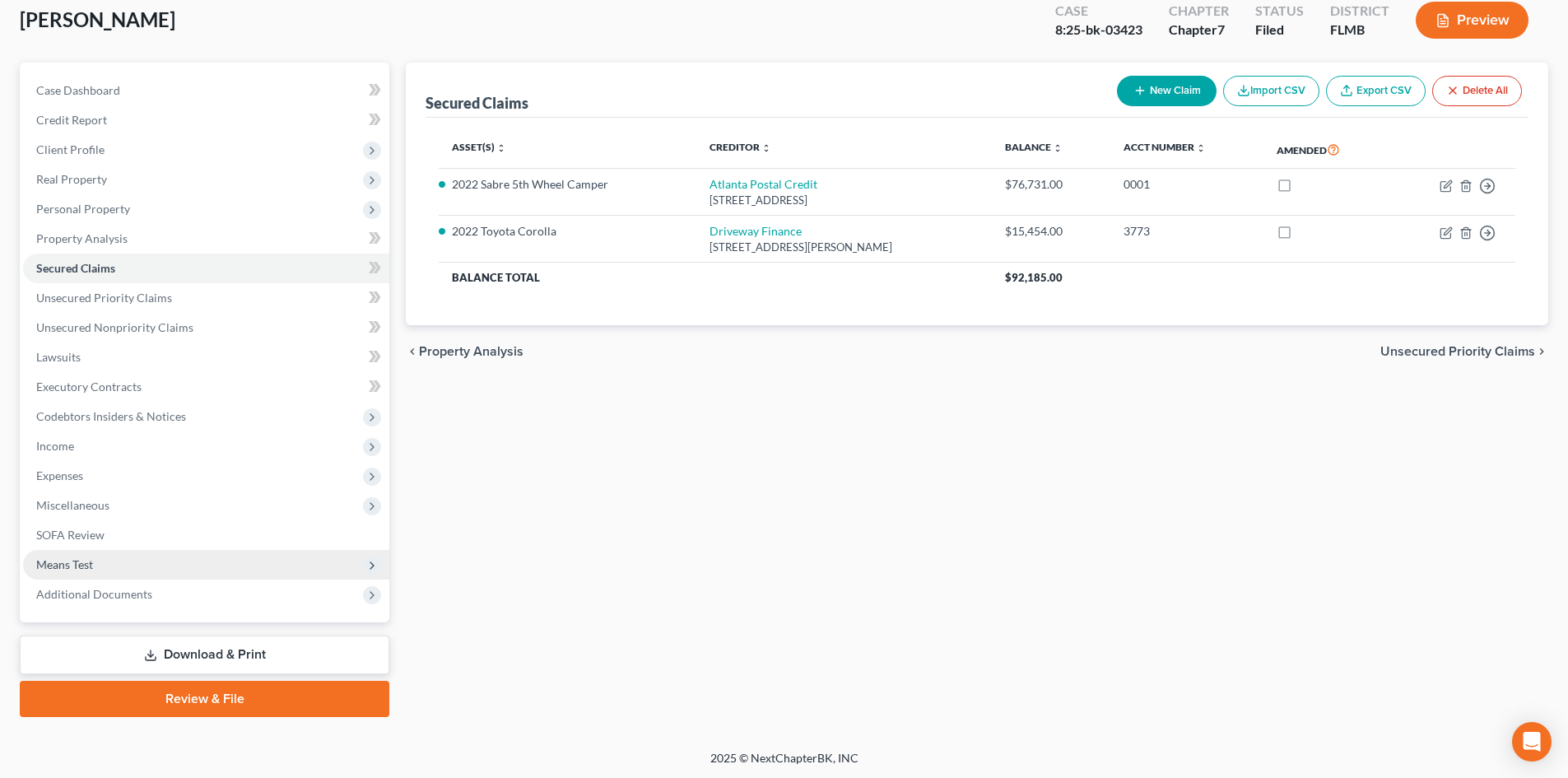
scroll to position [97, 0]
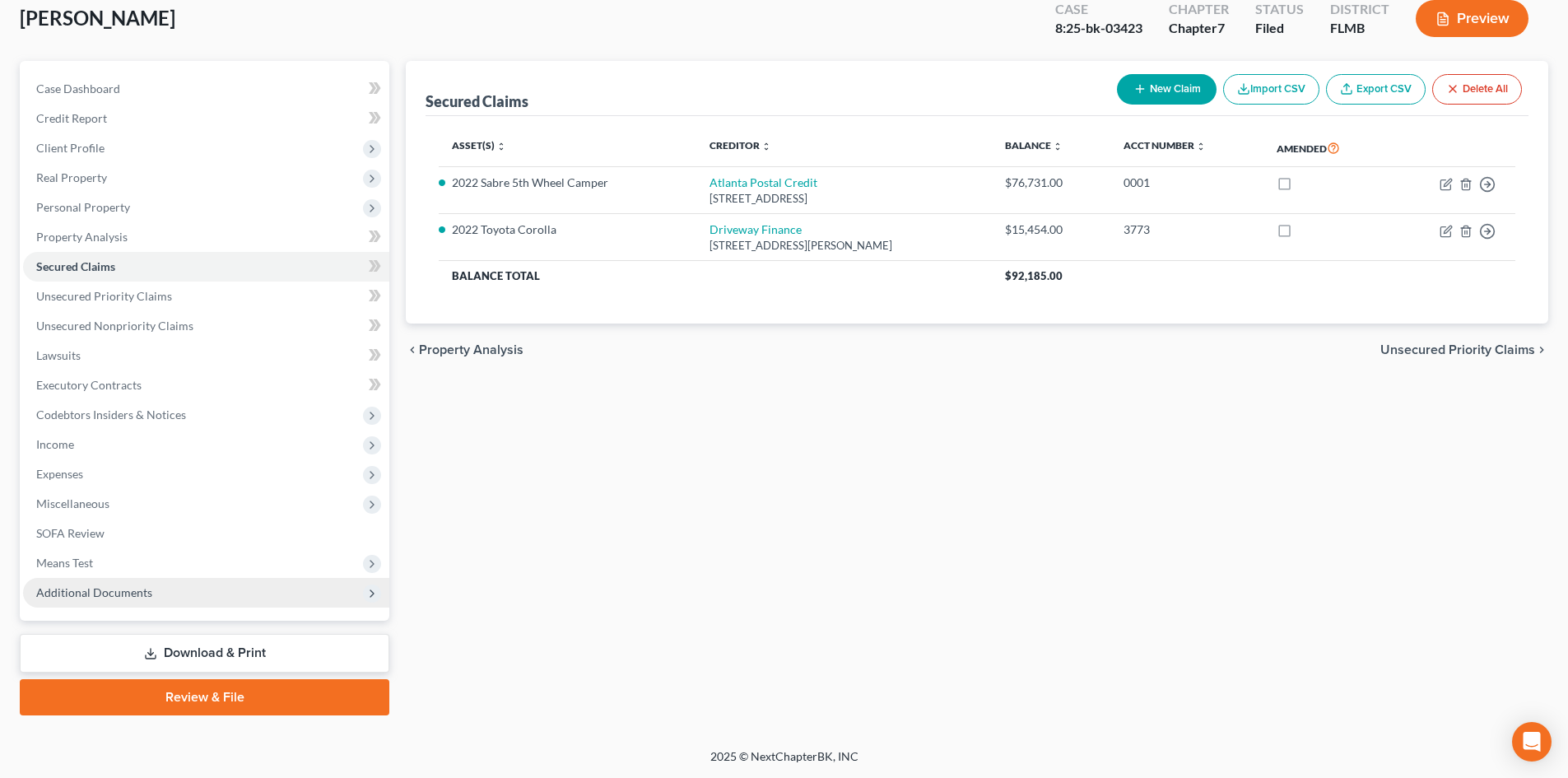
click at [104, 583] on span "Additional Documents" at bounding box center [206, 593] width 367 height 30
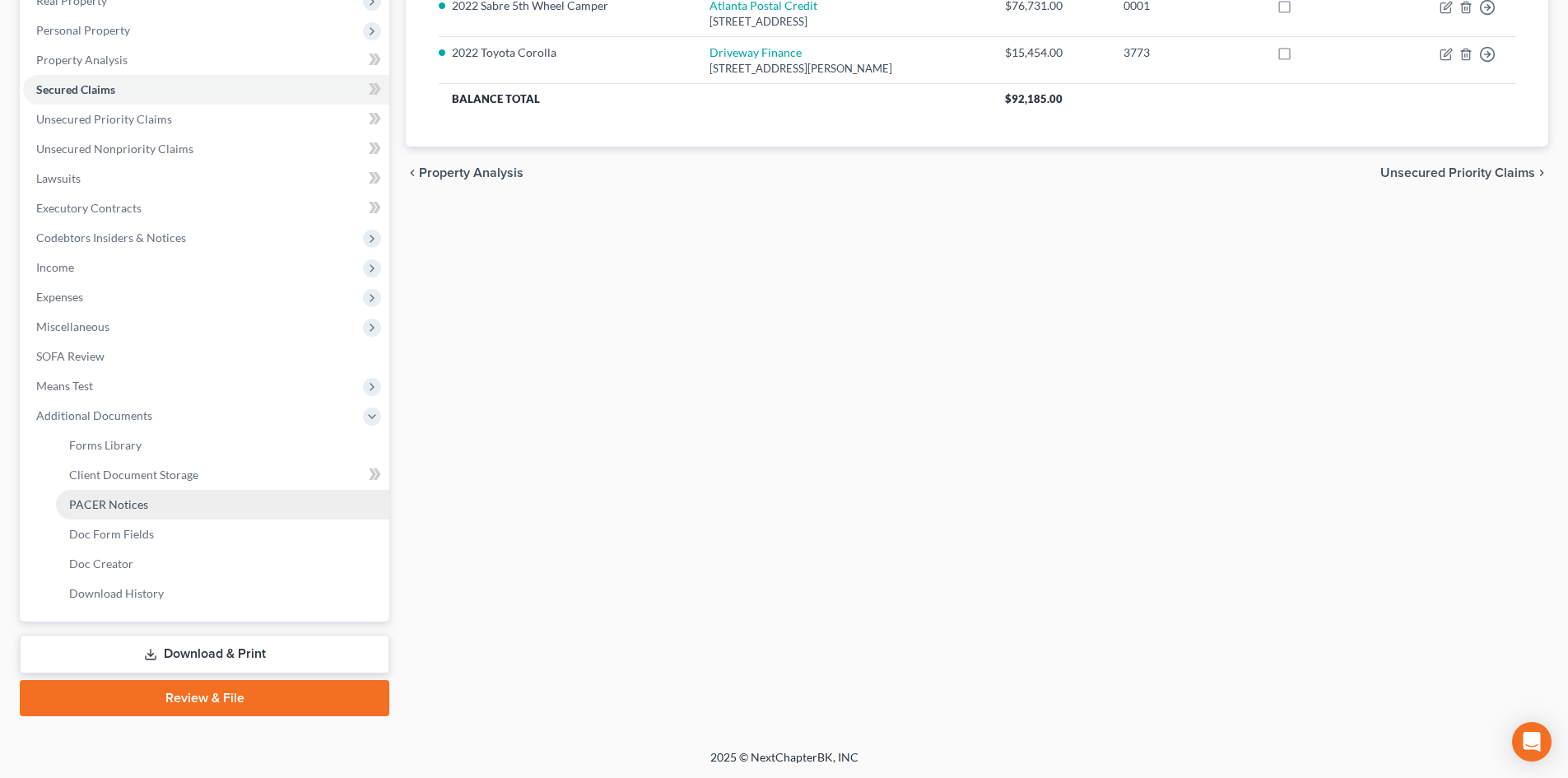
scroll to position [275, 0]
click at [143, 499] on span "PACER Notices" at bounding box center [109, 503] width 79 height 14
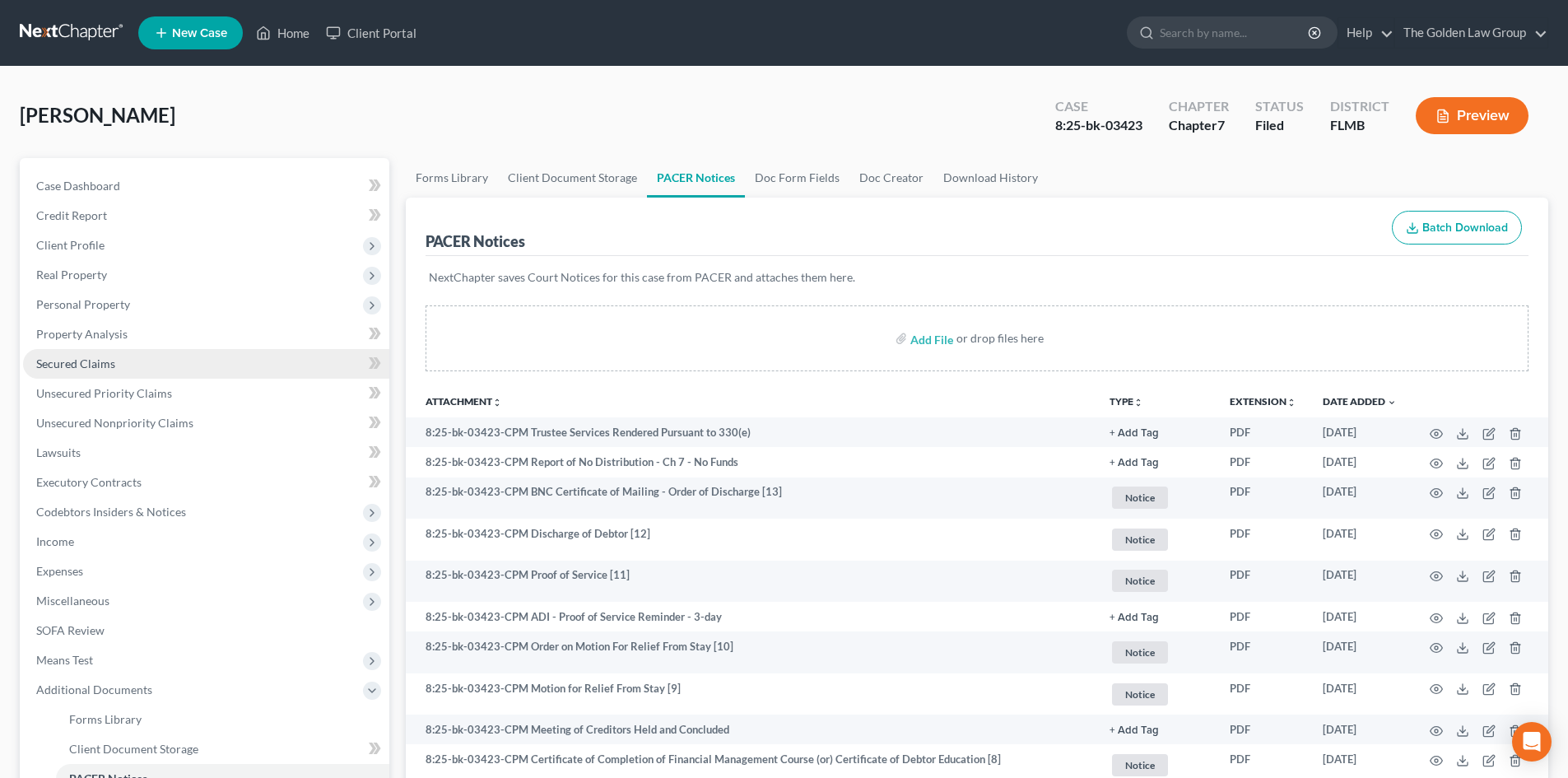
click at [98, 357] on span "Secured Claims" at bounding box center [76, 363] width 79 height 14
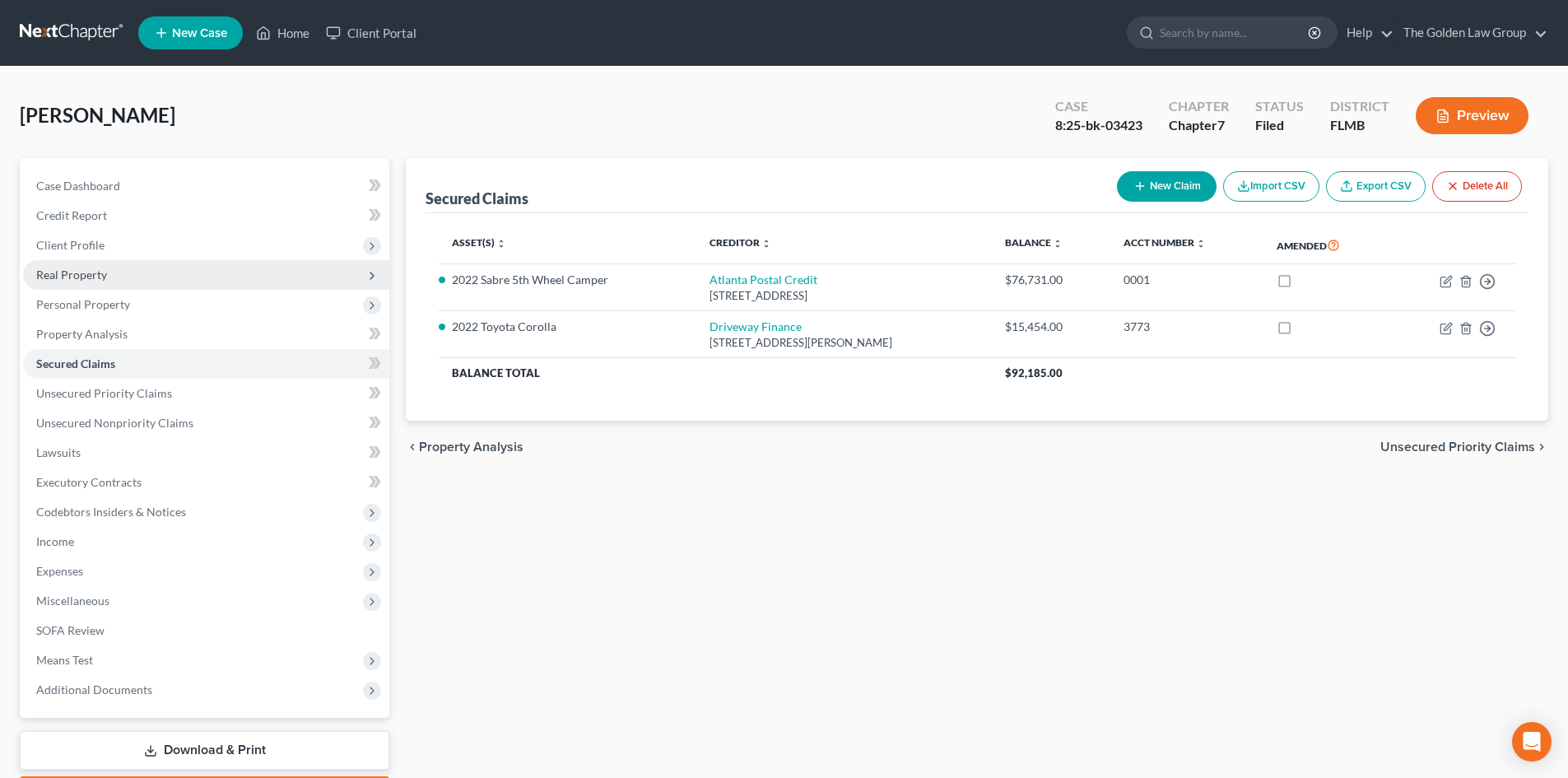
click at [109, 275] on span "Real Property" at bounding box center [206, 275] width 367 height 30
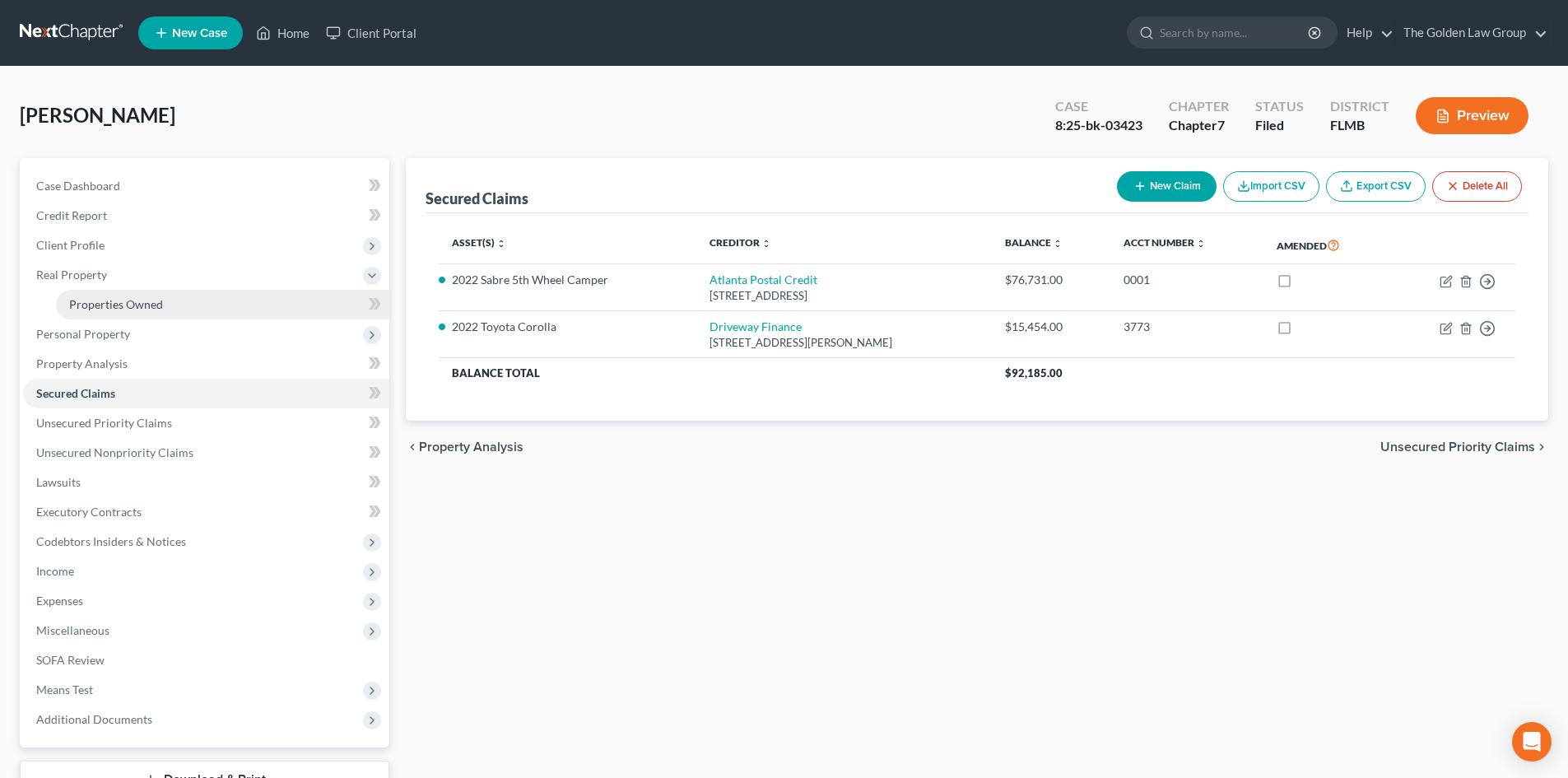
click at [110, 300] on span "Properties Owned" at bounding box center [116, 304] width 94 height 14
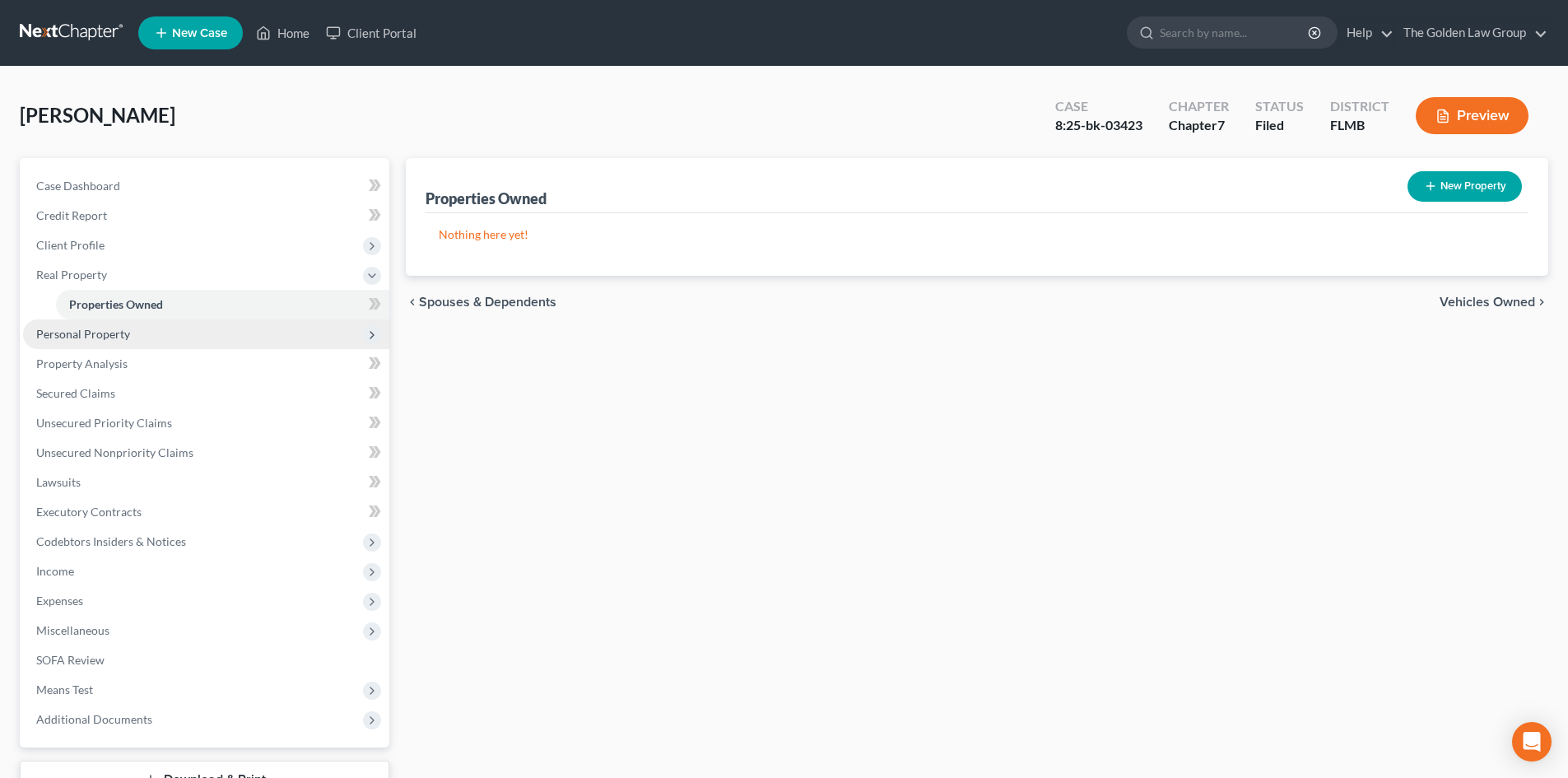
click at [115, 332] on span "Personal Property" at bounding box center [83, 334] width 94 height 14
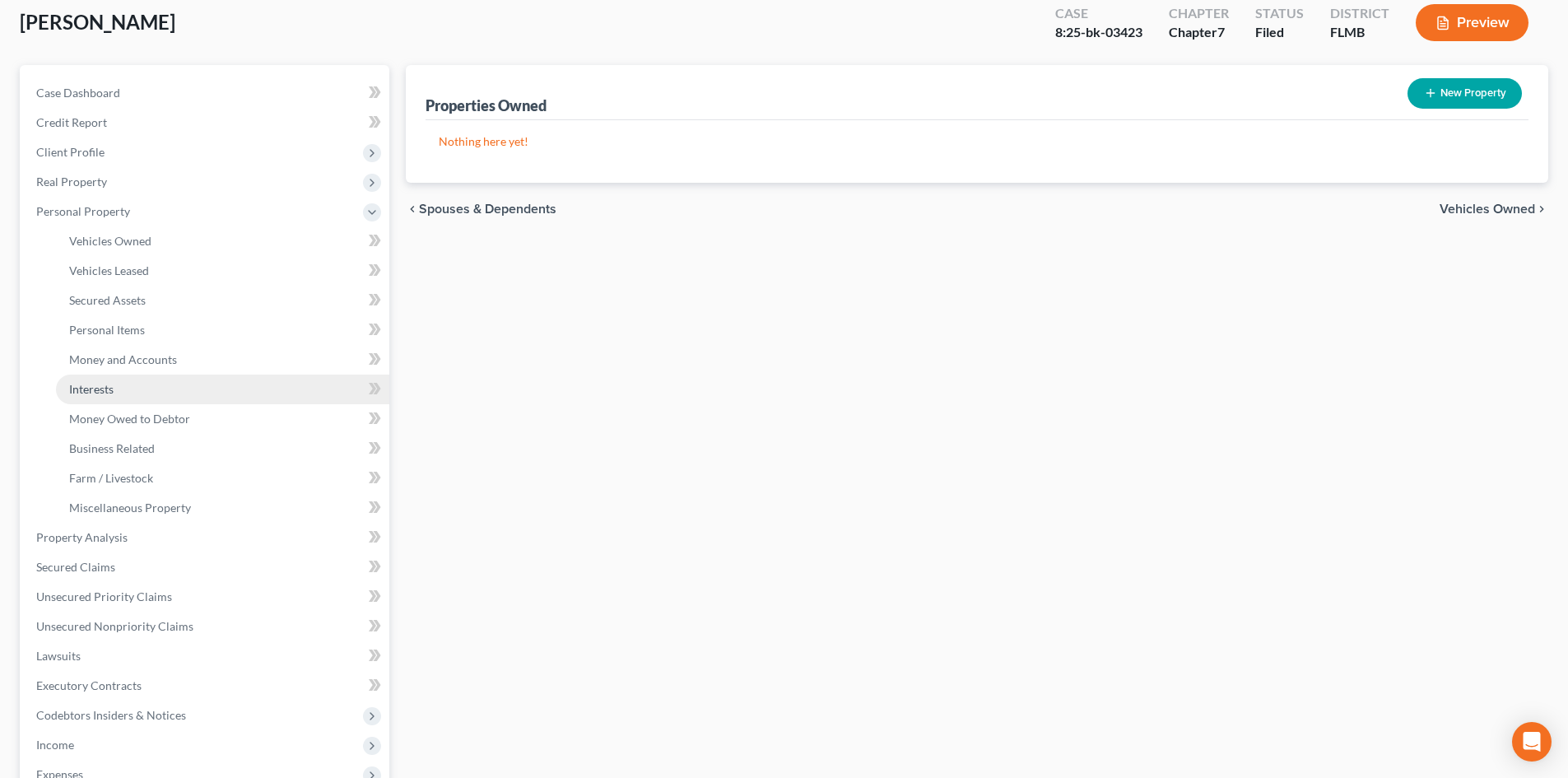
scroll to position [247, 0]
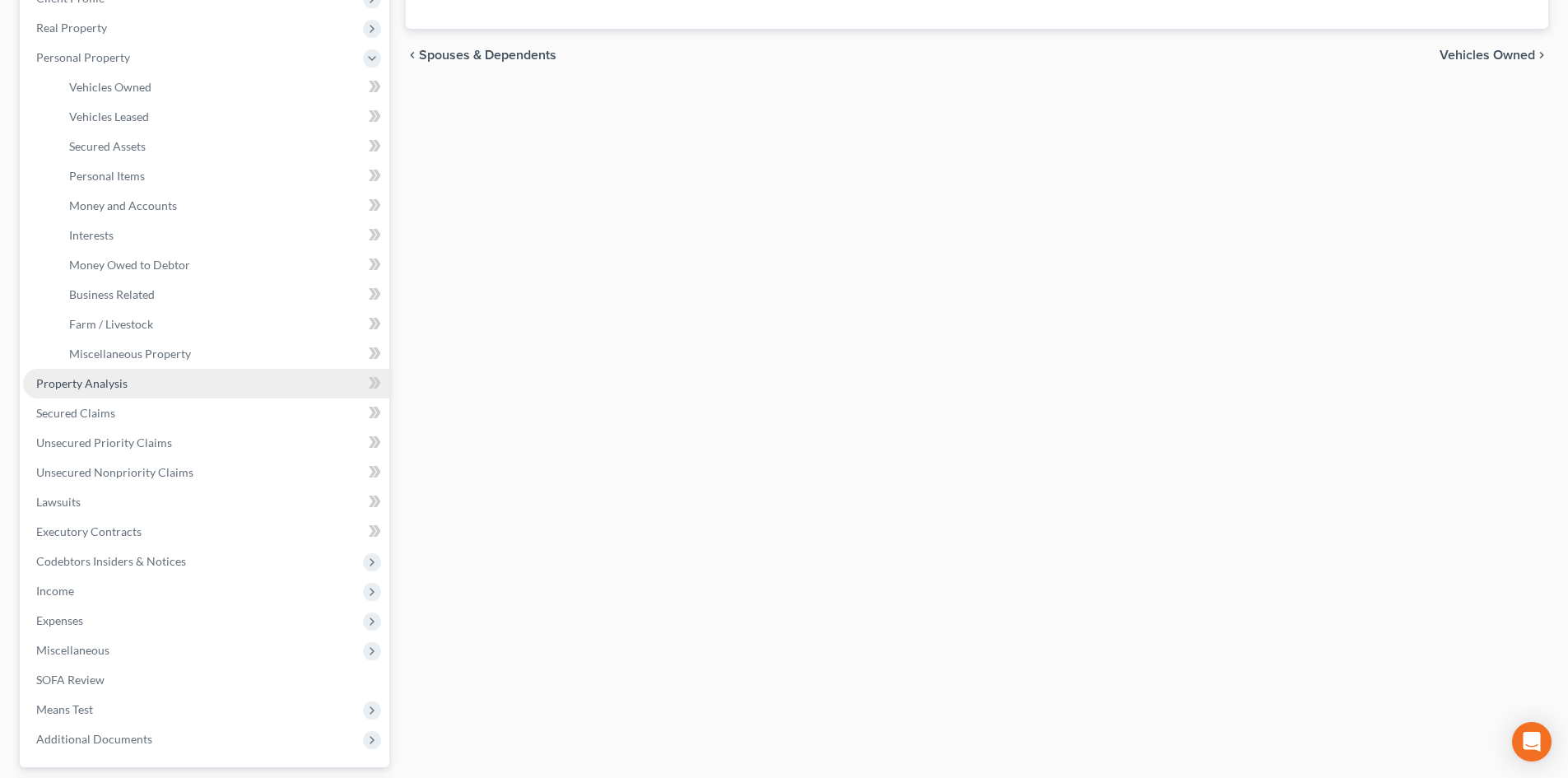
click at [119, 384] on span "Property Analysis" at bounding box center [82, 383] width 91 height 14
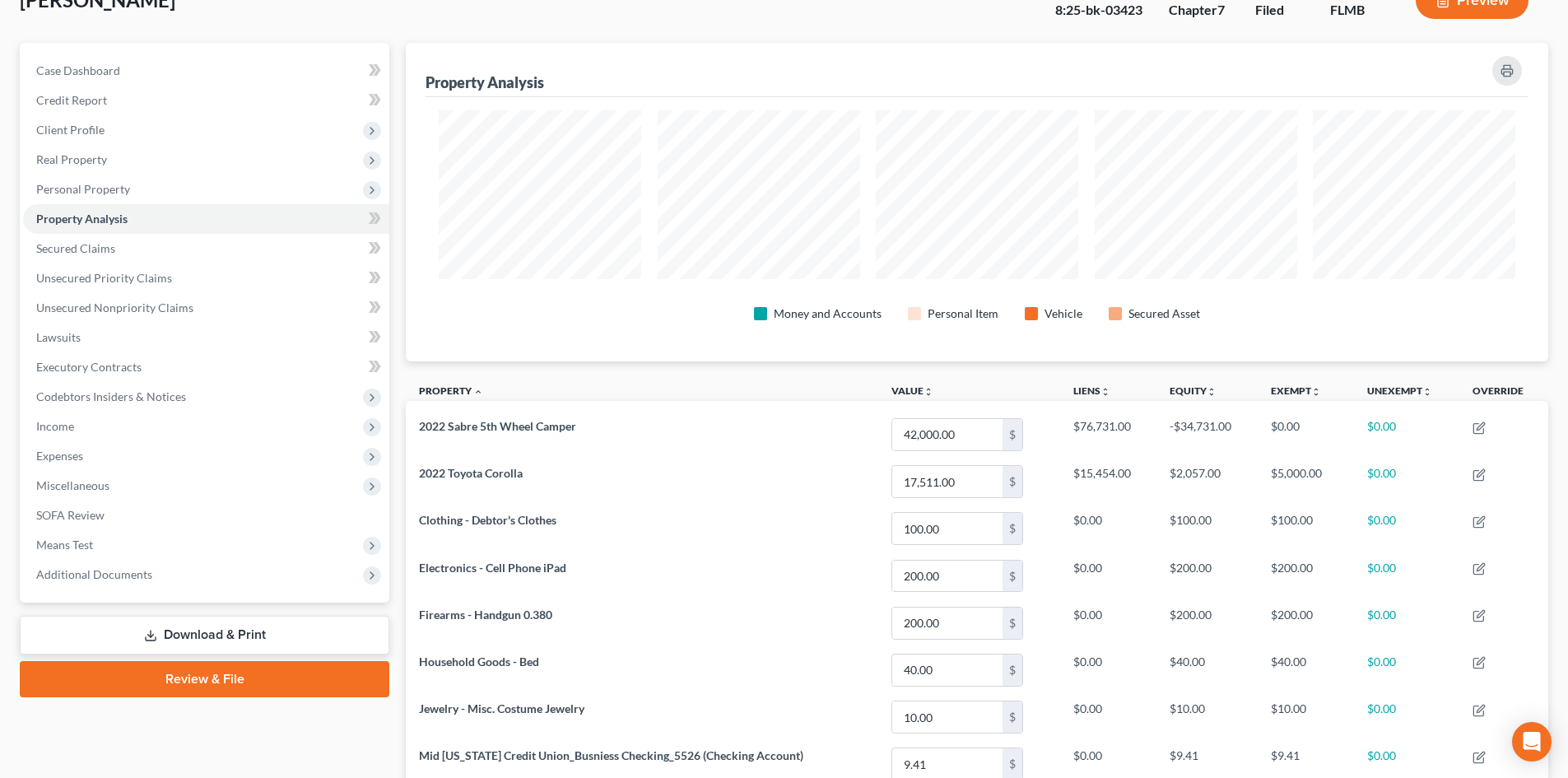
scroll to position [82, 0]
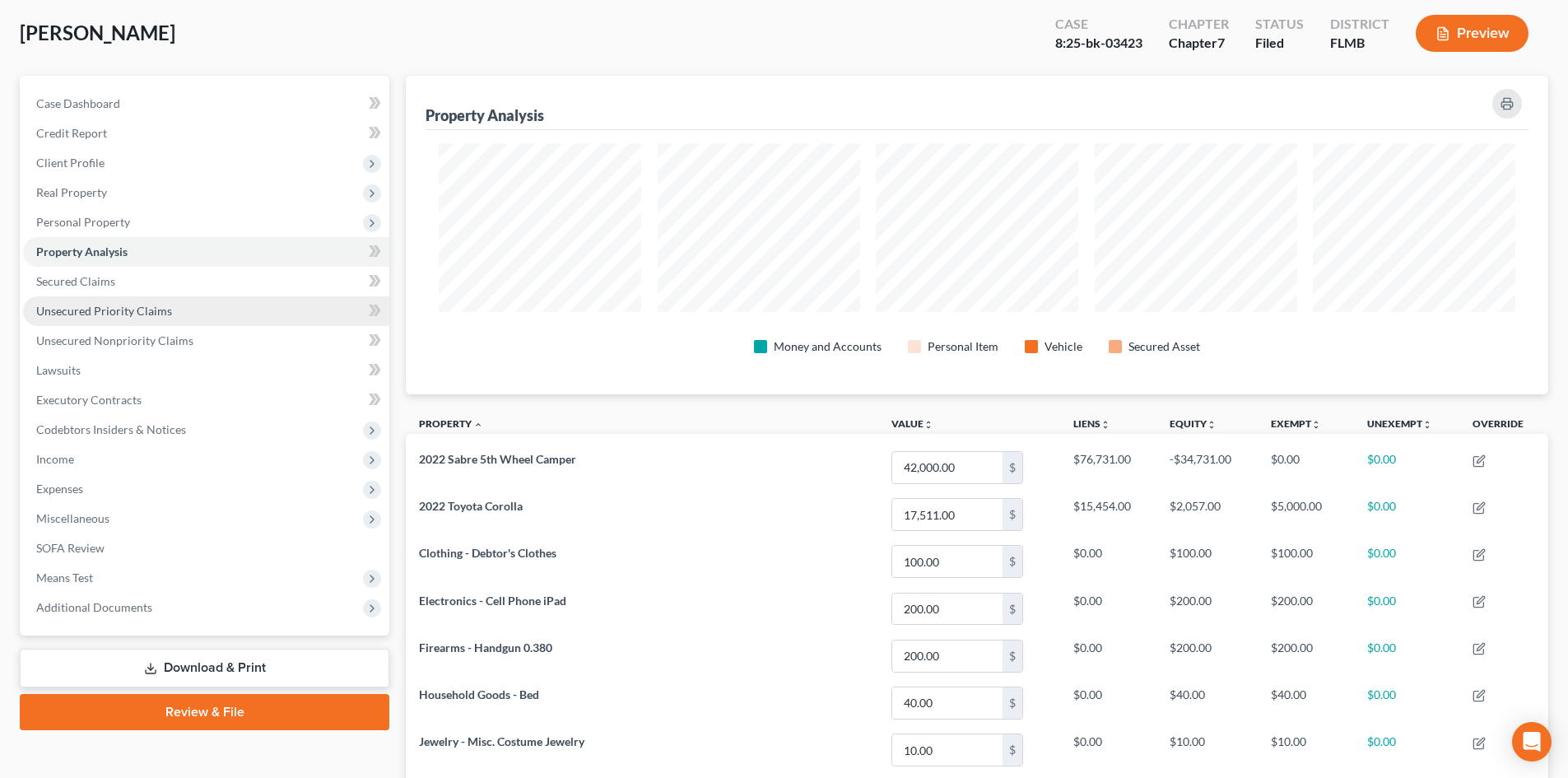
click at [79, 309] on span "Unsecured Priority Claims" at bounding box center [104, 311] width 136 height 14
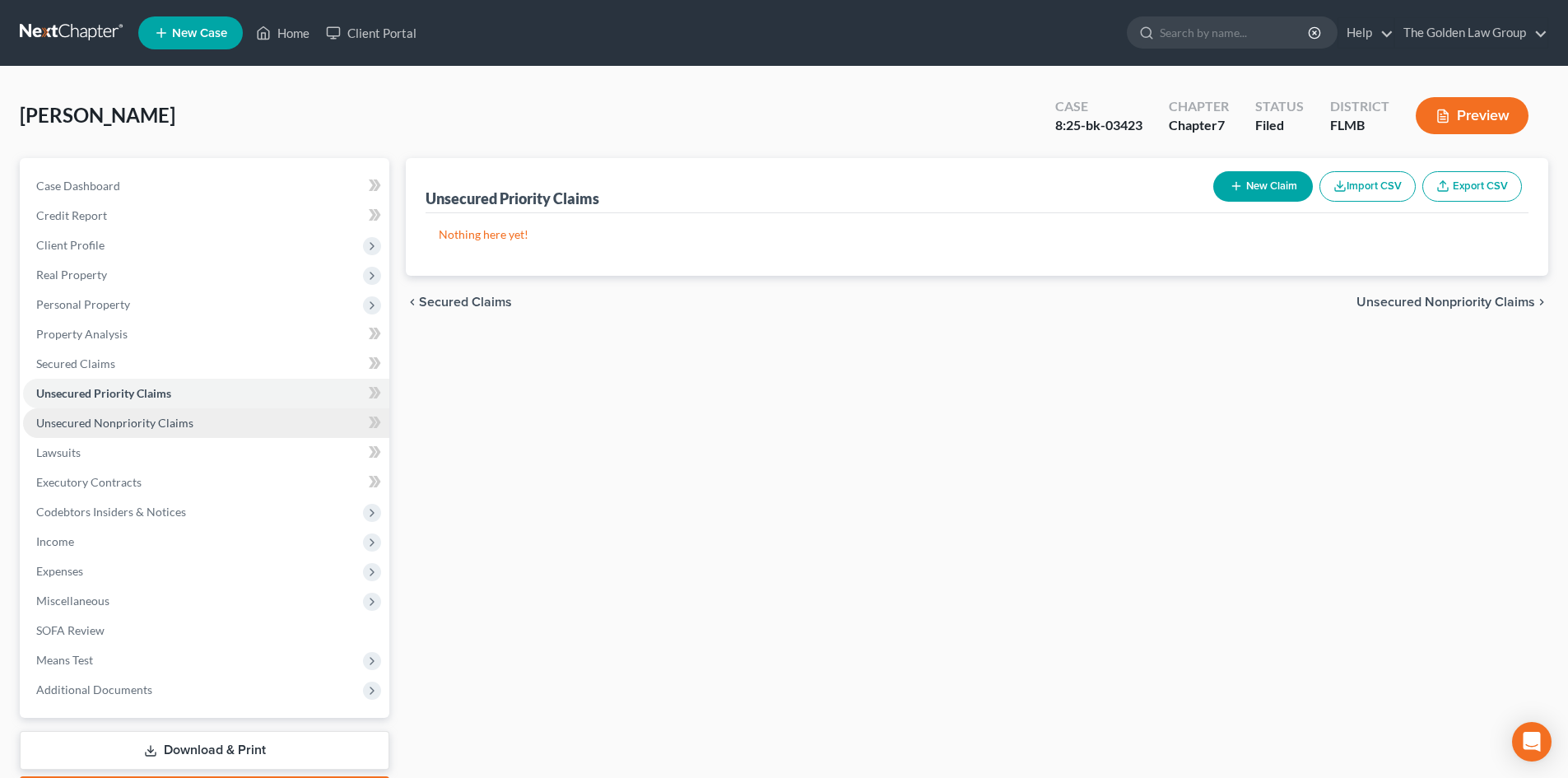
click at [110, 429] on span "Unsecured Nonpriority Claims" at bounding box center [115, 423] width 157 height 14
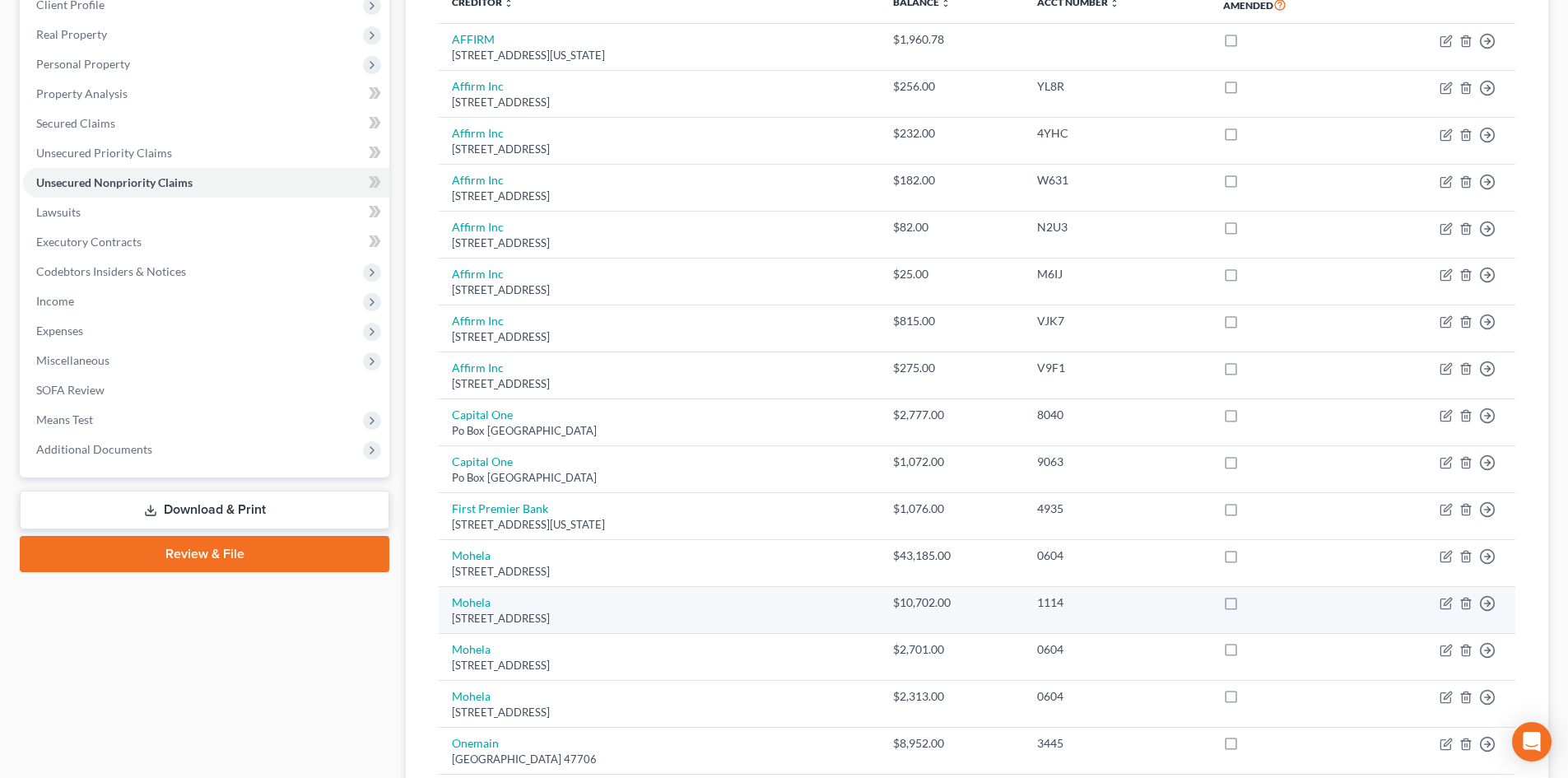
scroll to position [227, 0]
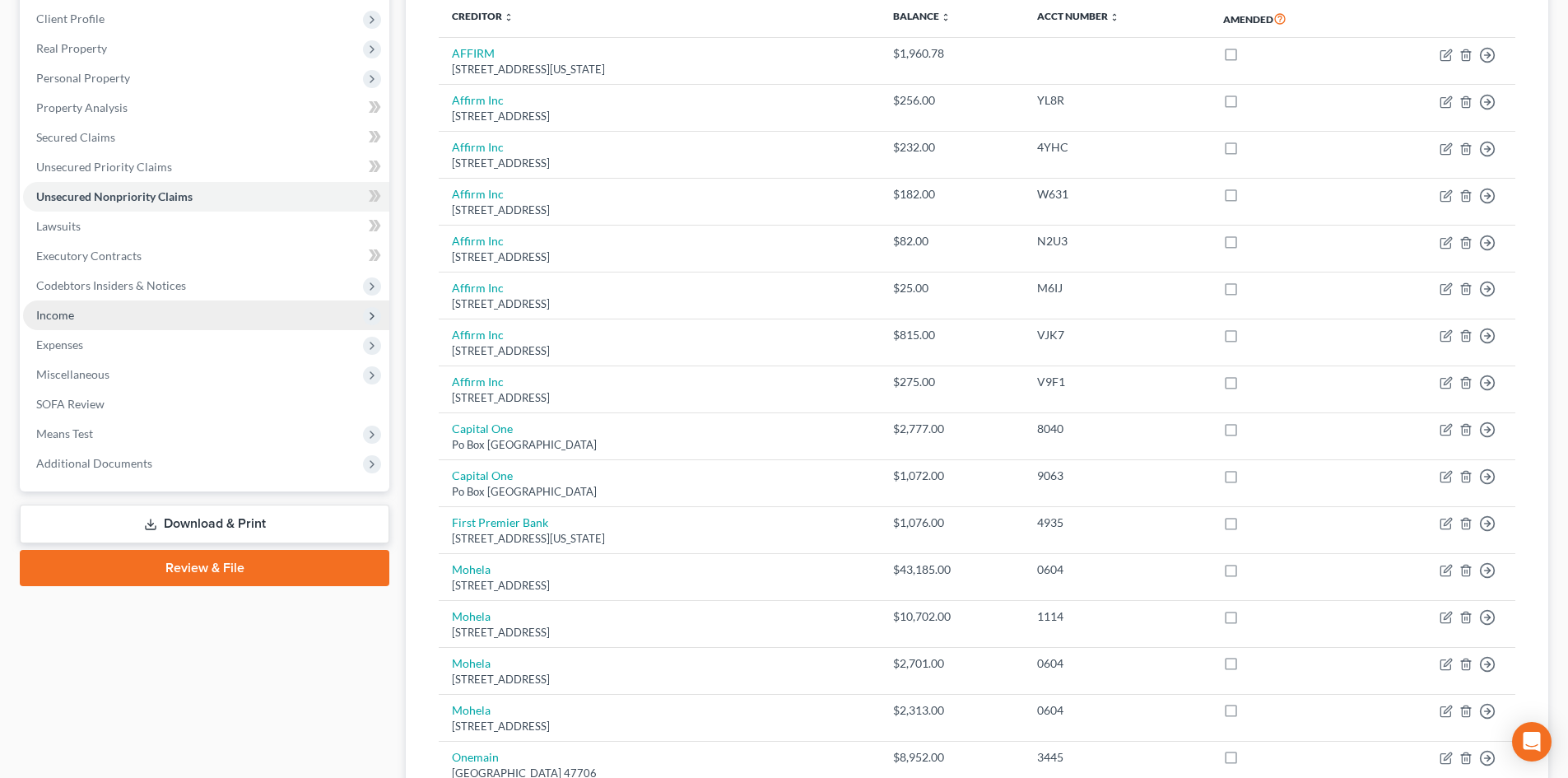
click at [66, 316] on span "Income" at bounding box center [55, 315] width 38 height 14
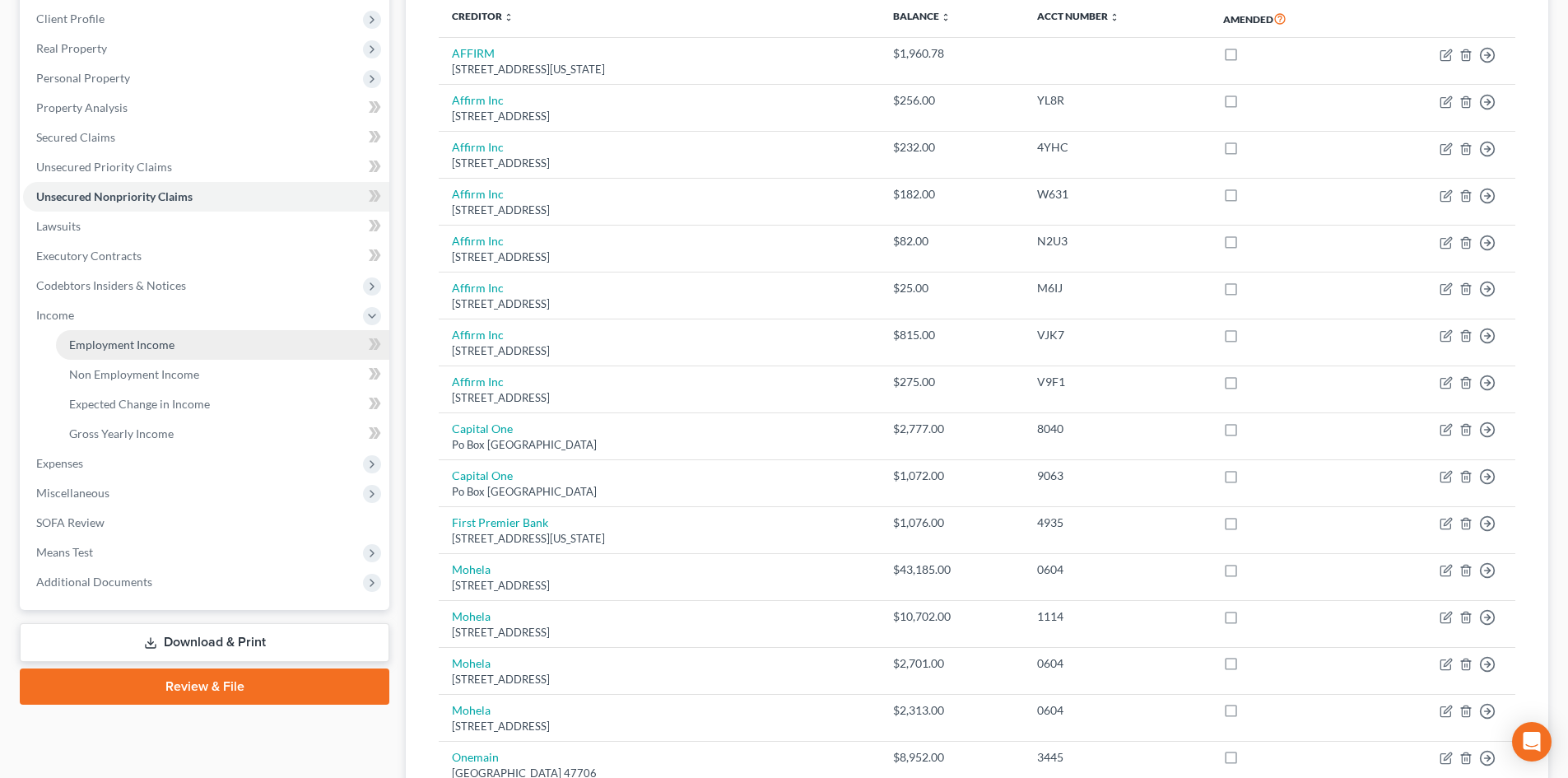
click at [105, 351] on span "Employment Income" at bounding box center [122, 344] width 105 height 14
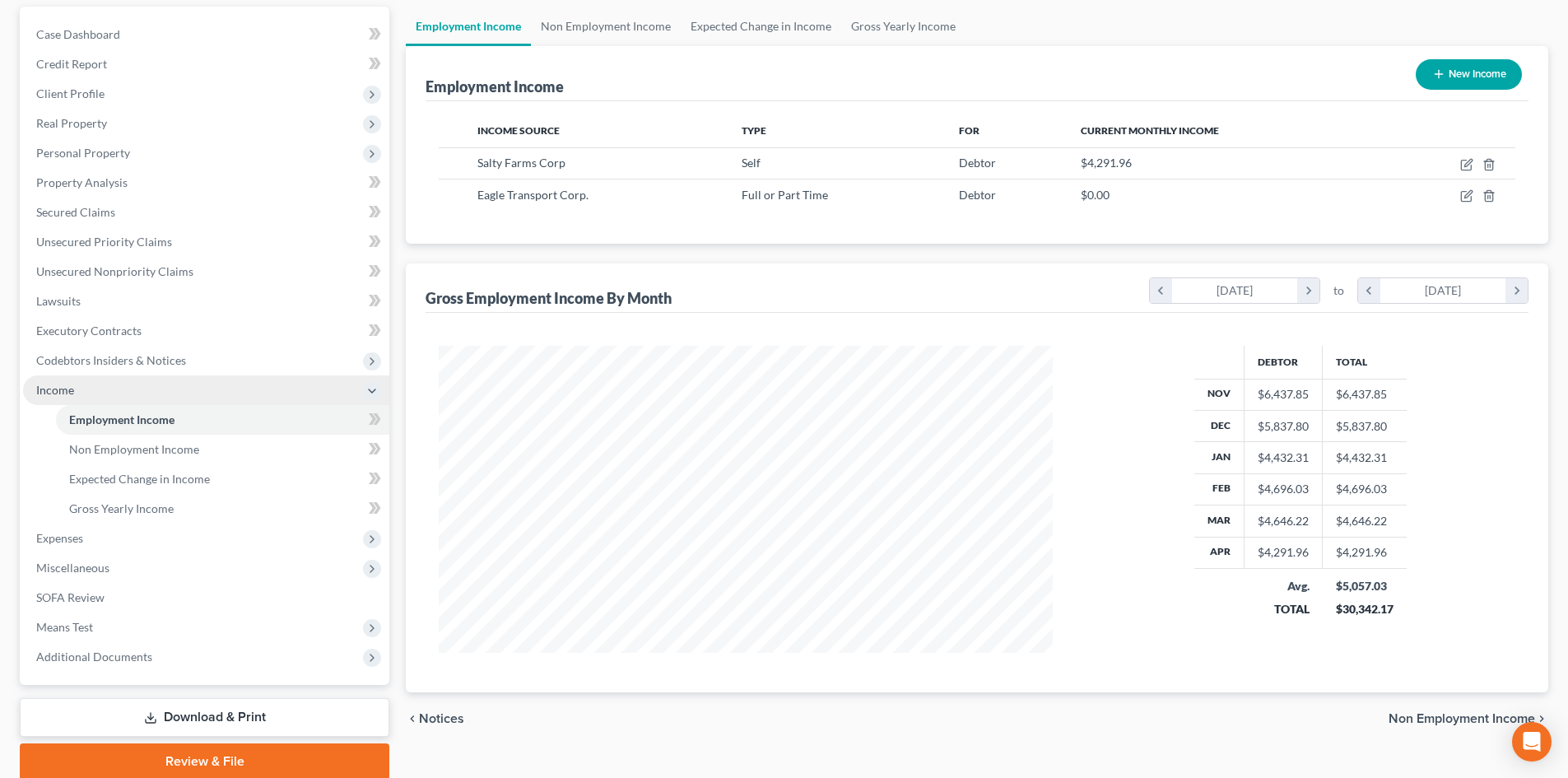
scroll to position [134, 0]
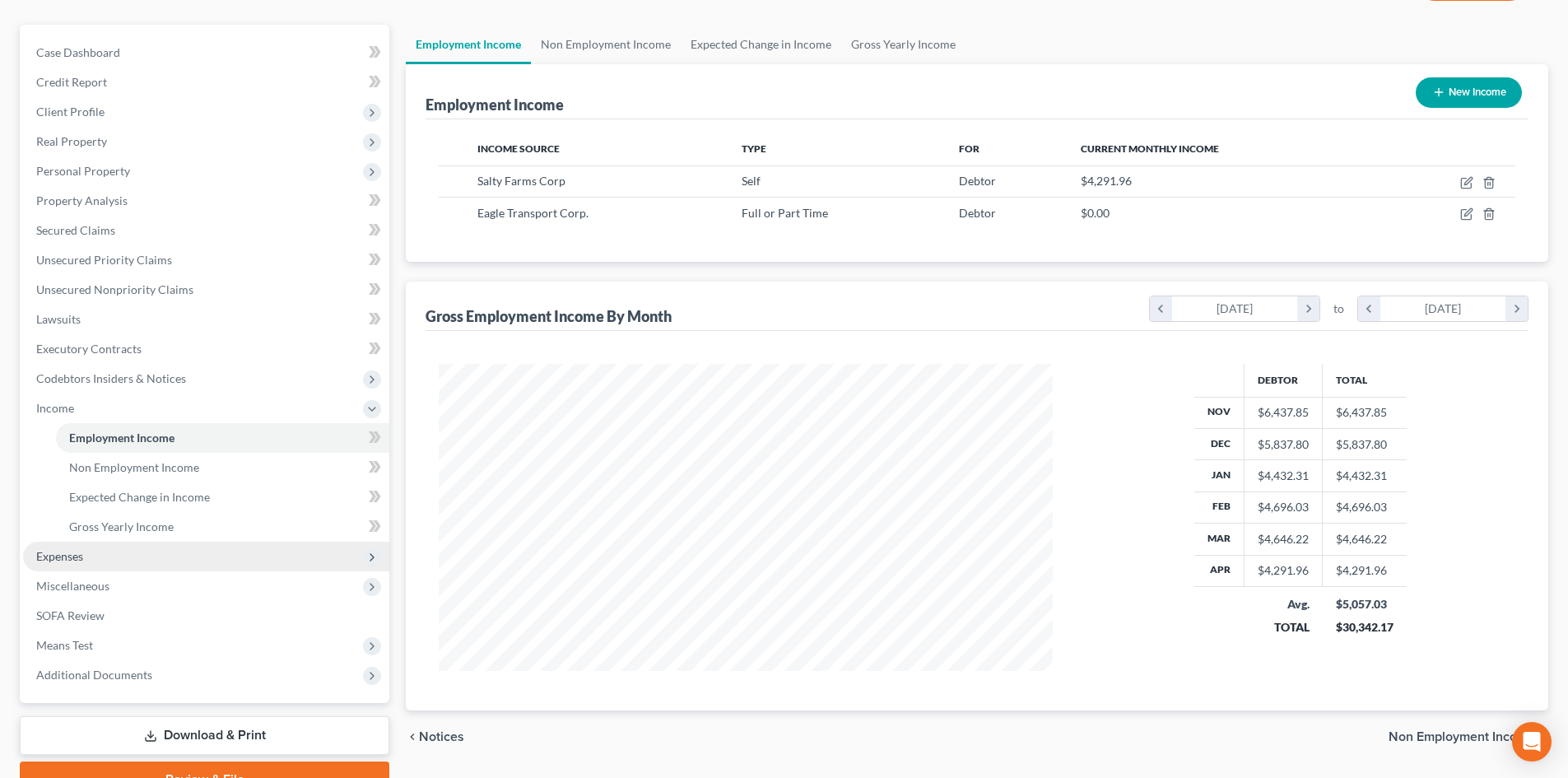
click at [73, 551] on span "Expenses" at bounding box center [59, 555] width 47 height 14
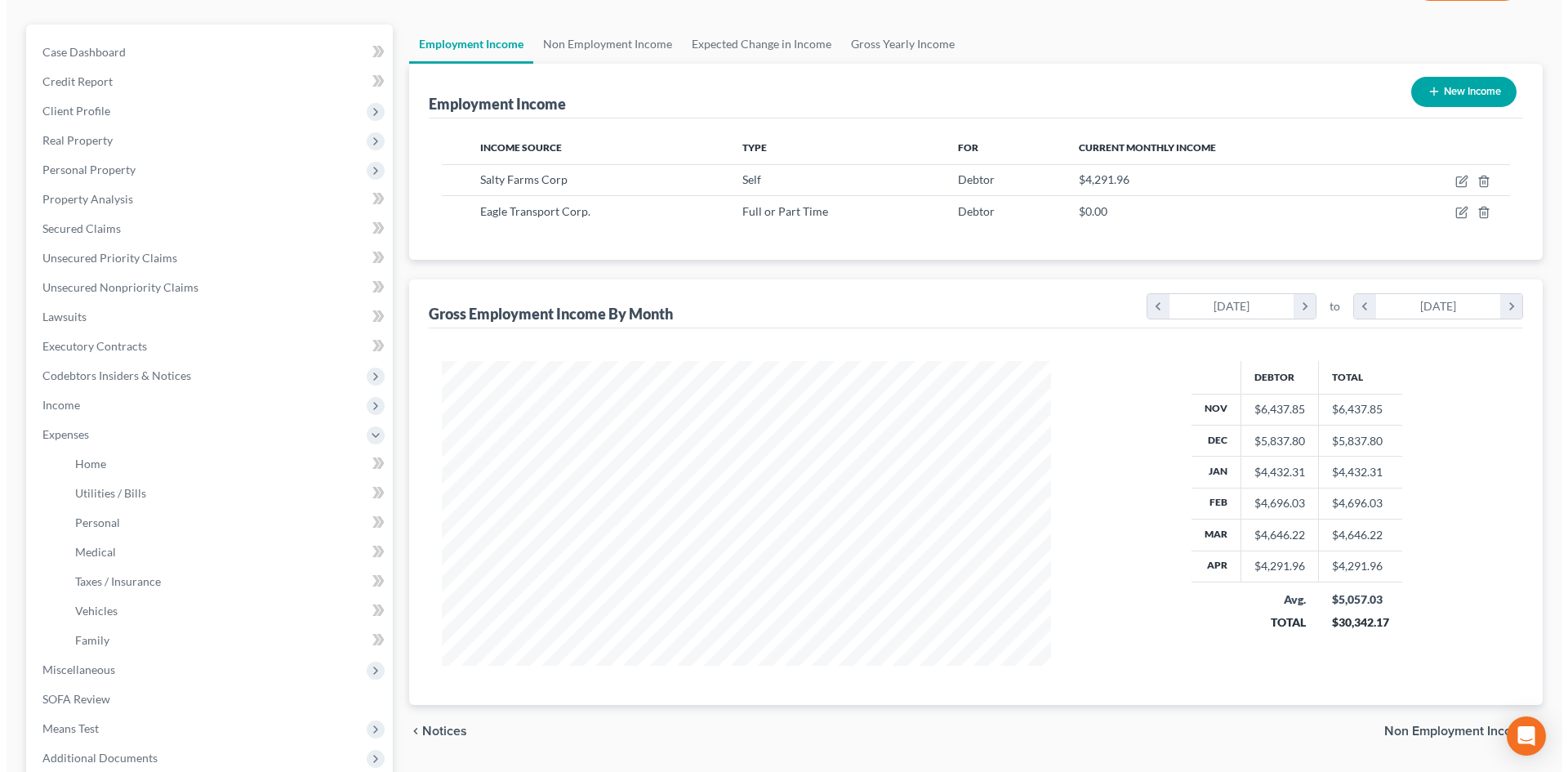
scroll to position [0, 0]
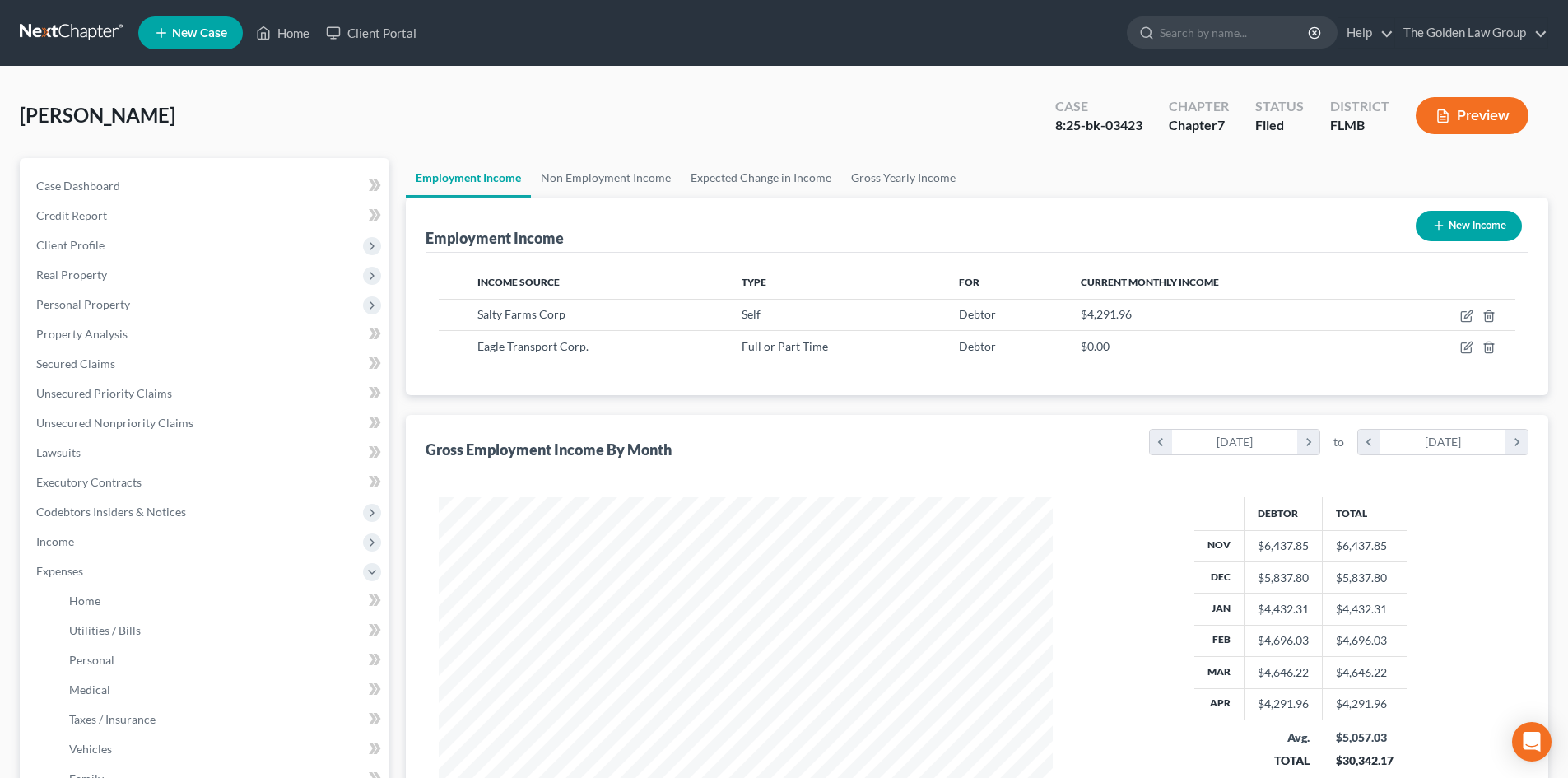
click at [1461, 113] on button "Preview" at bounding box center [1472, 115] width 113 height 37
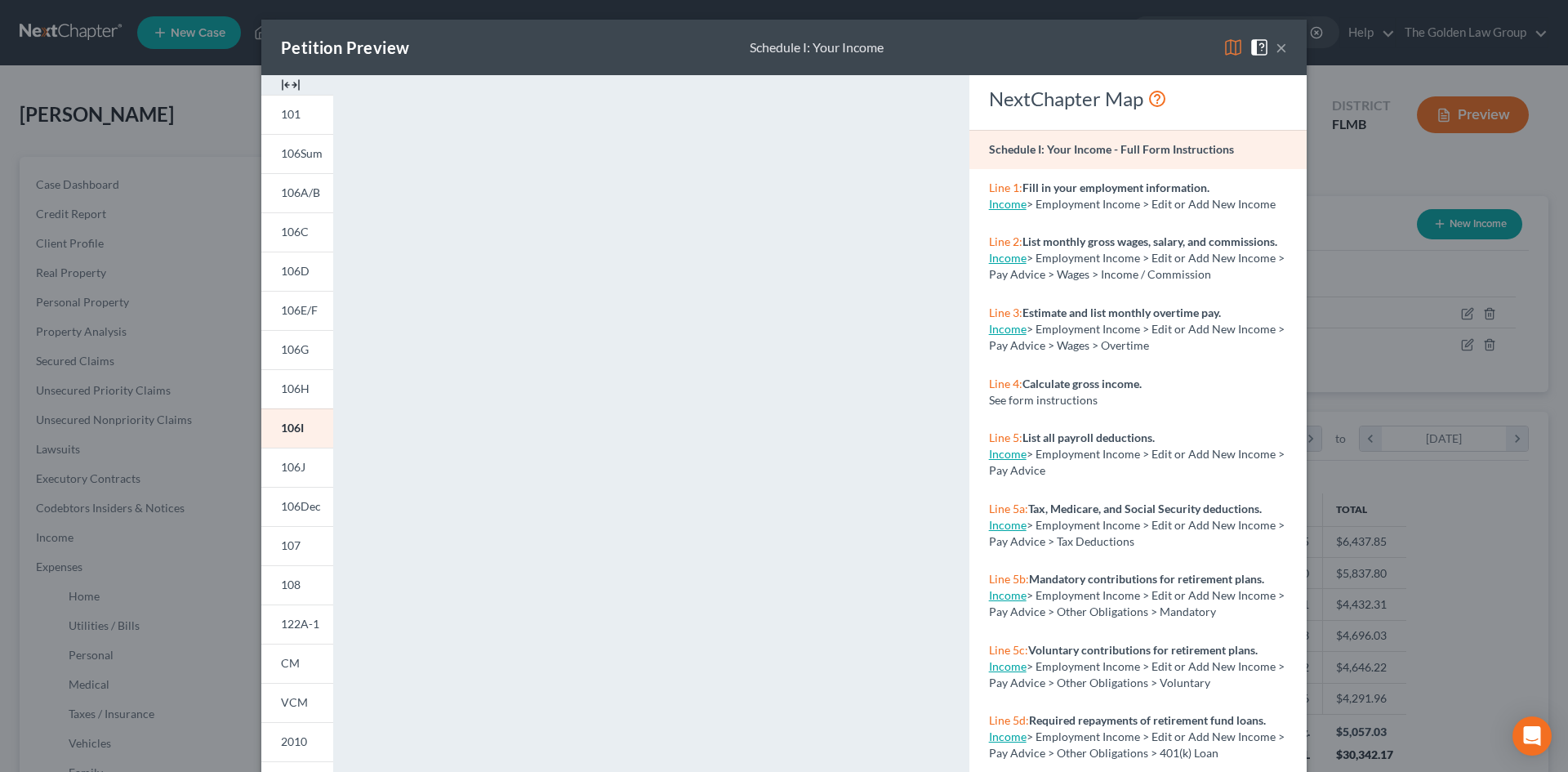
click at [1224, 47] on img at bounding box center [1234, 47] width 20 height 20
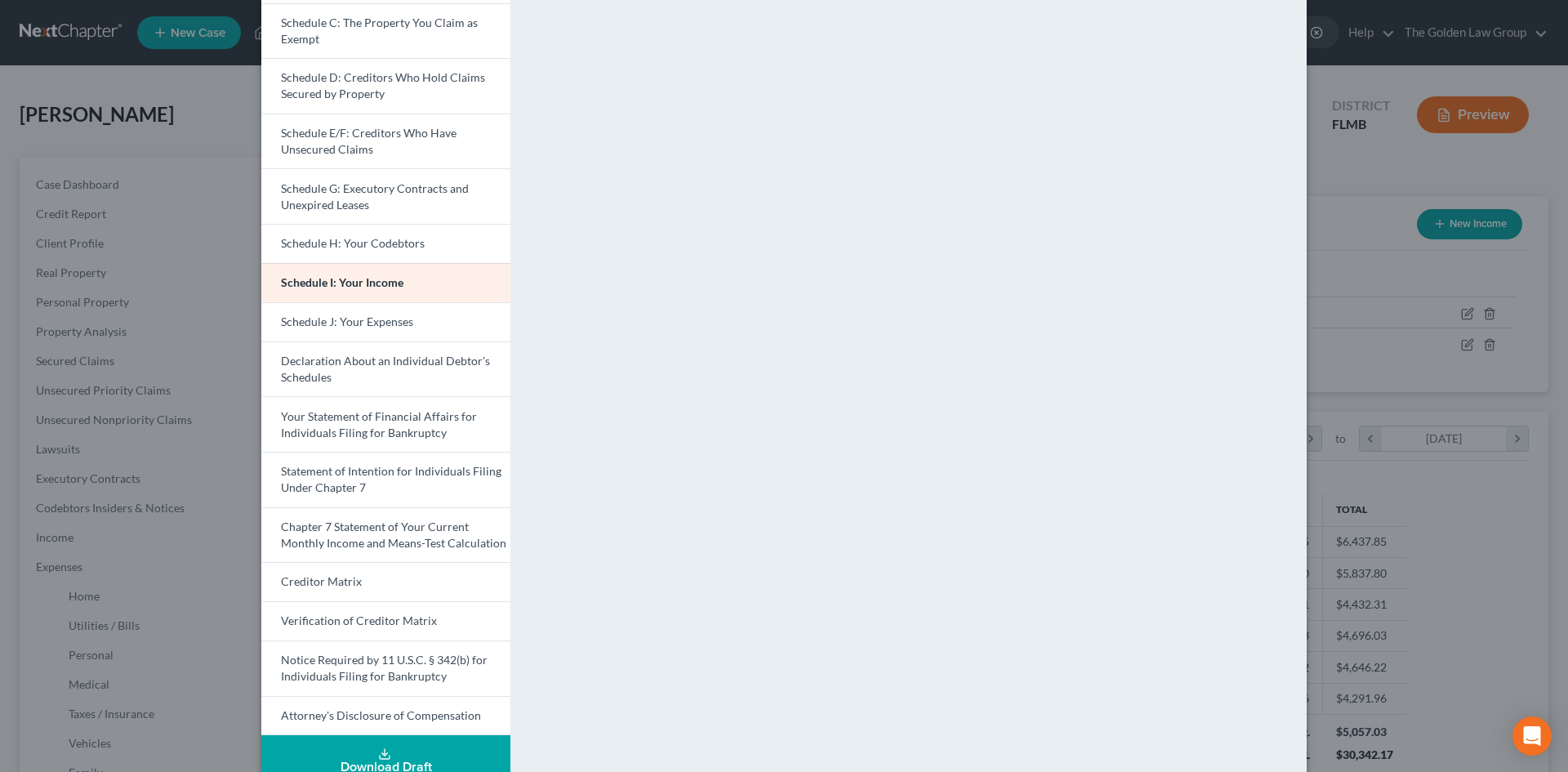
scroll to position [258, 0]
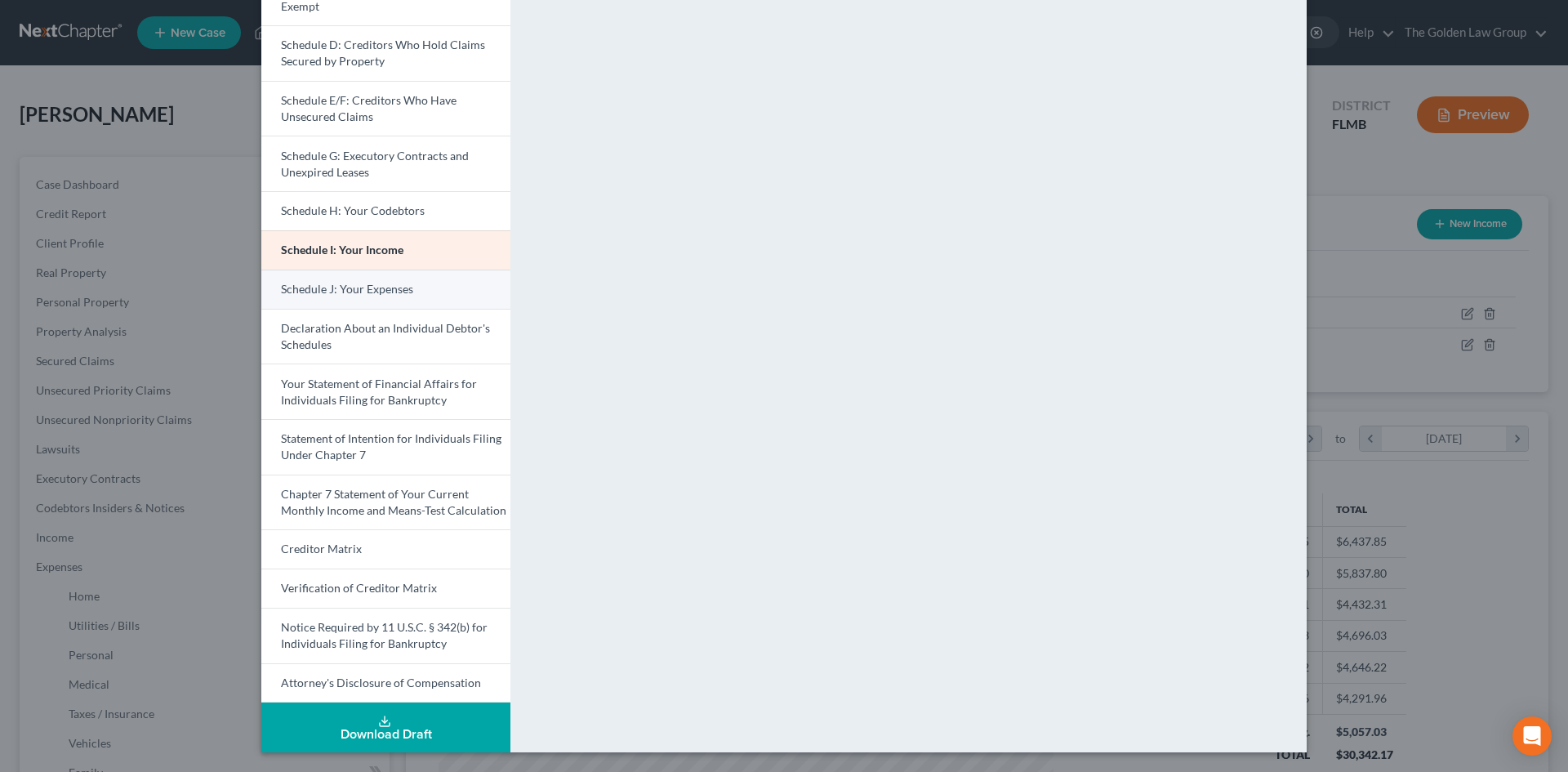
click at [367, 288] on span "Schedule J: Your Expenses" at bounding box center [347, 289] width 132 height 14
click at [368, 247] on span "Schedule I: Your Income" at bounding box center [342, 249] width 122 height 14
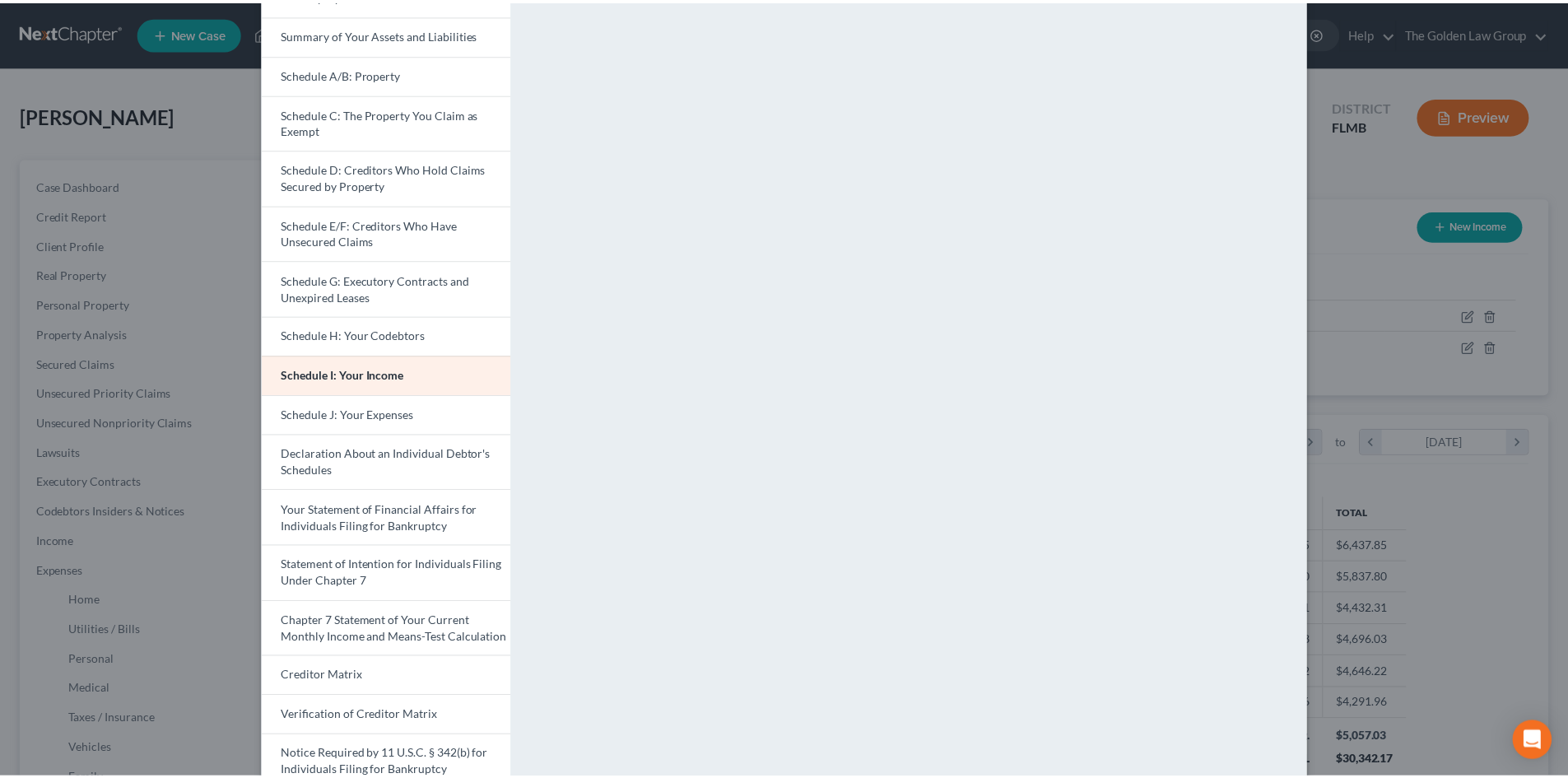
scroll to position [0, 0]
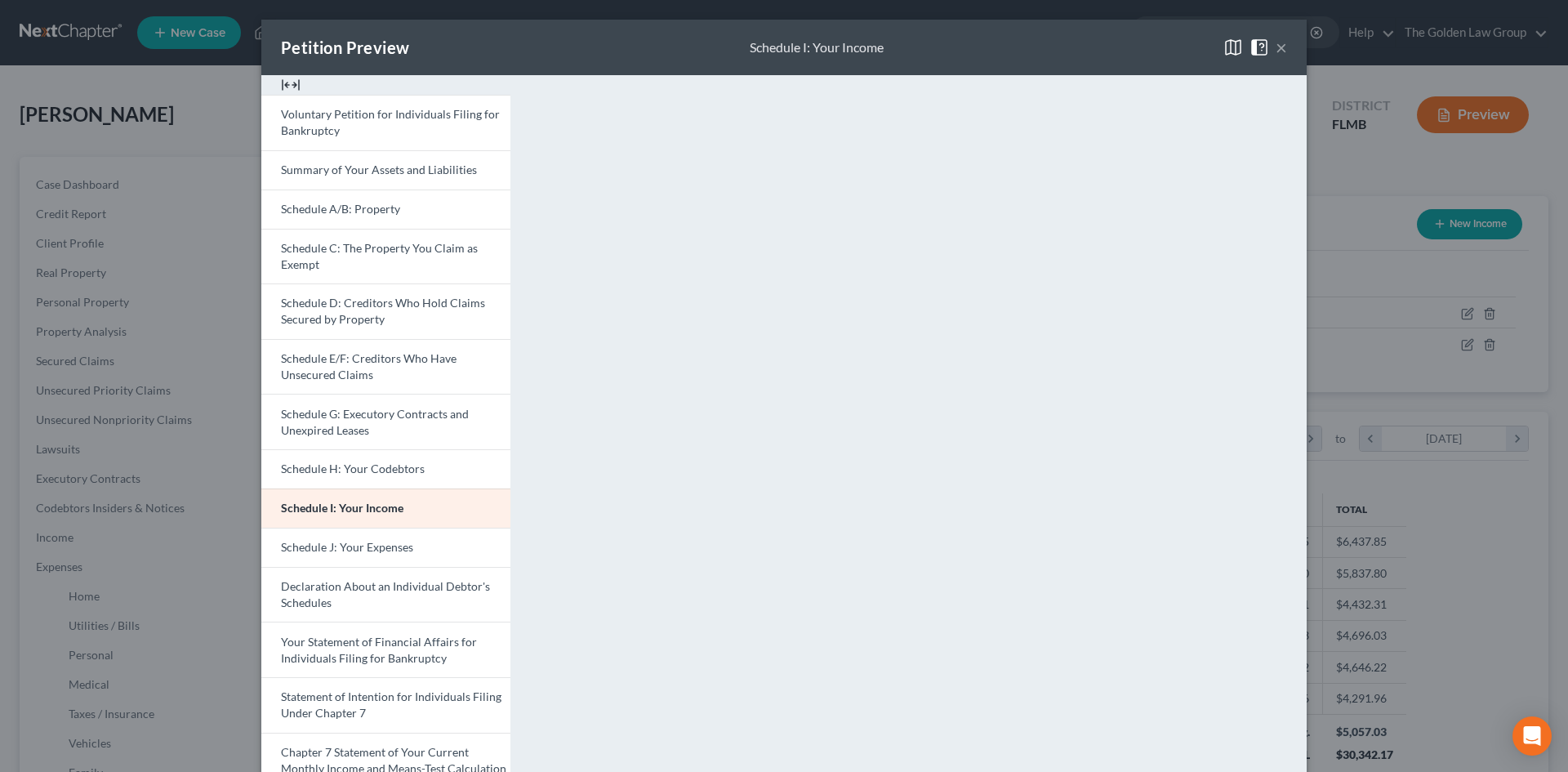
click at [1270, 47] on span at bounding box center [1263, 46] width 26 height 14
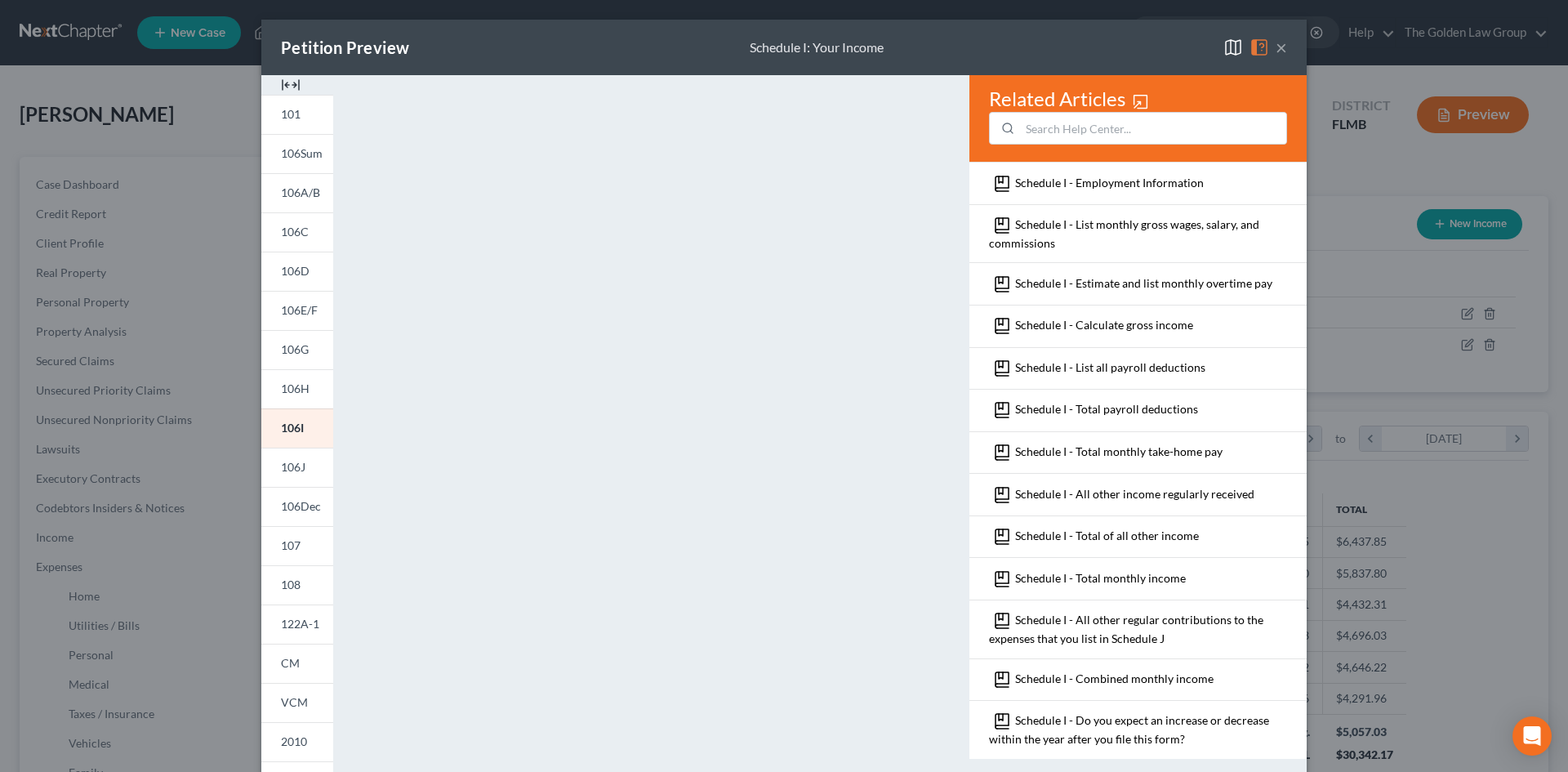
click at [1276, 52] on button "×" at bounding box center [1282, 47] width 11 height 20
